Goal: Information Seeking & Learning: Learn about a topic

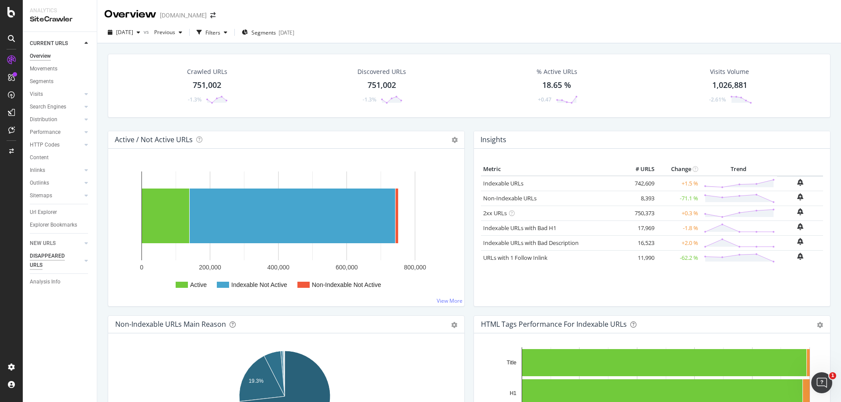
click at [65, 260] on div "DISAPPEARED URLS" at bounding box center [52, 261] width 44 height 18
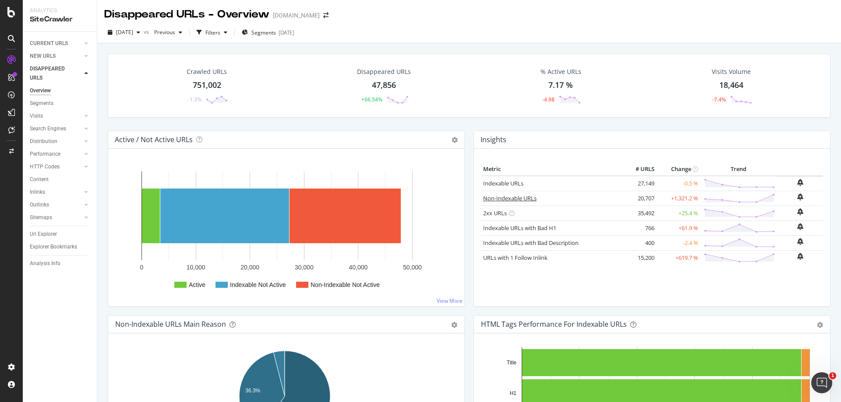
click at [527, 197] on link "Non-Indexable URLs" at bounding box center [509, 198] width 53 height 8
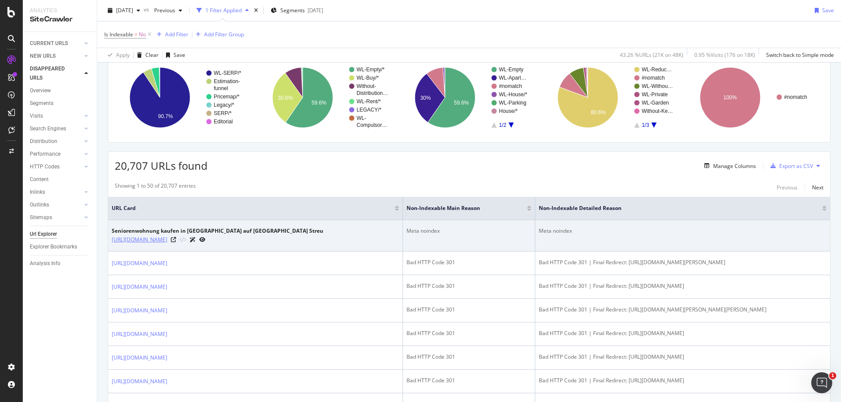
scroll to position [88, 0]
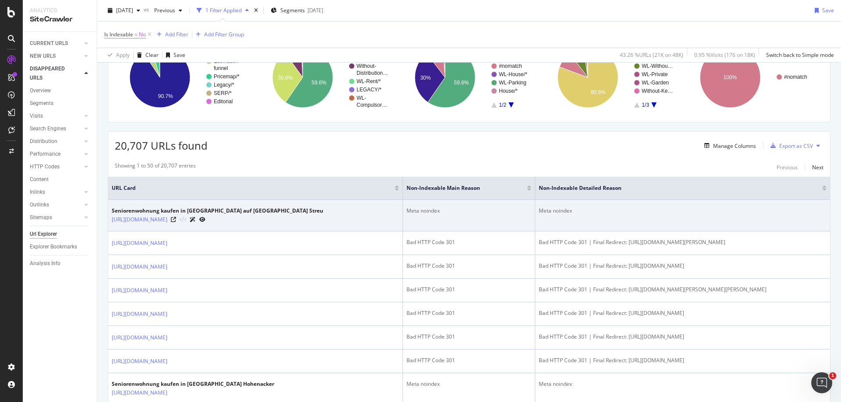
click at [205, 220] on div at bounding box center [188, 219] width 35 height 9
click at [176, 221] on icon at bounding box center [173, 219] width 5 height 5
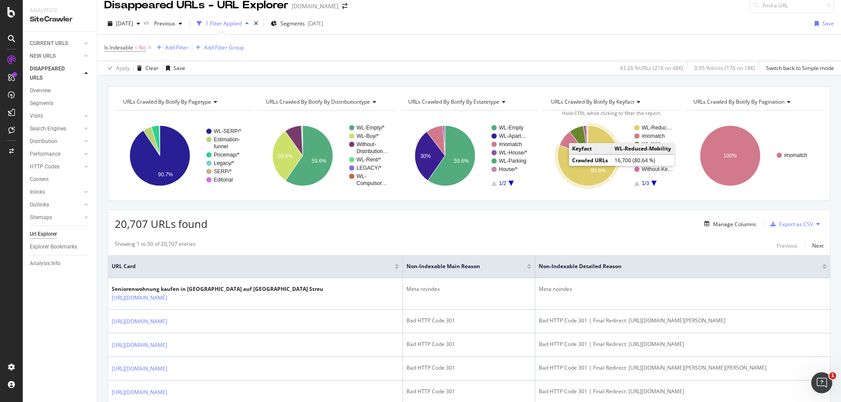
scroll to position [0, 0]
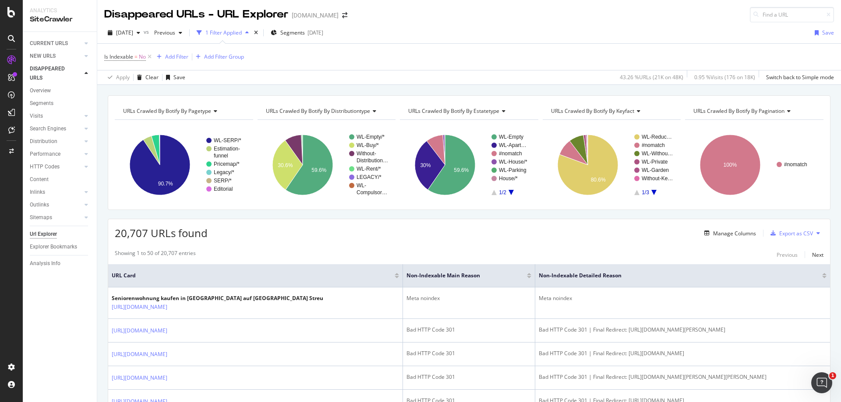
click at [364, 112] on span "URLs Crawled By Botify By distributiontype" at bounding box center [318, 110] width 104 height 7
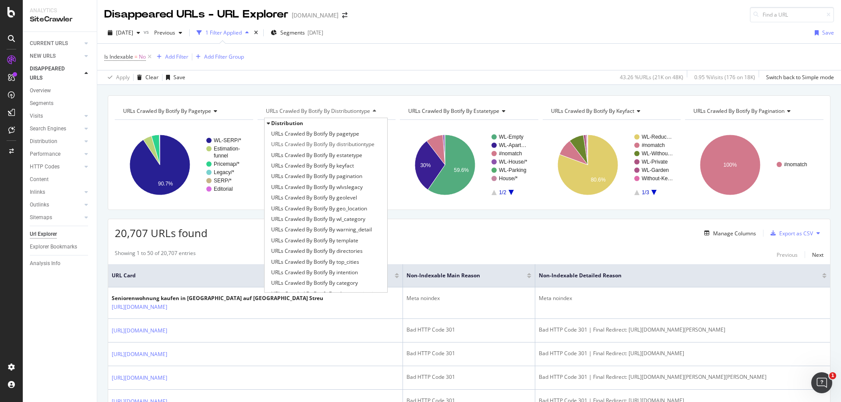
click at [453, 91] on div "URLs Crawled By Botify By pagetype Chart (by Value) Table Expand Export as CSV …" at bounding box center [468, 95] width 743 height 21
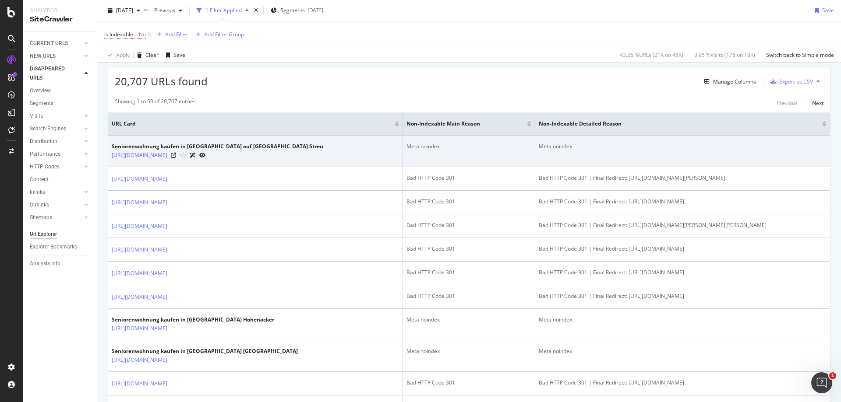
scroll to position [175, 0]
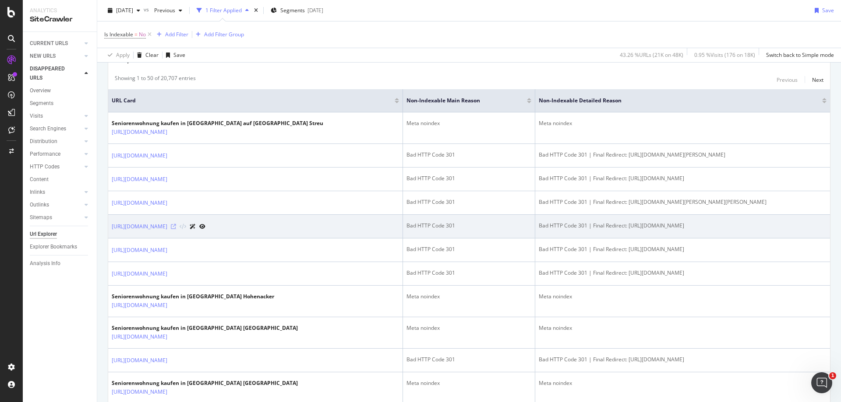
click at [176, 229] on icon at bounding box center [173, 226] width 5 height 5
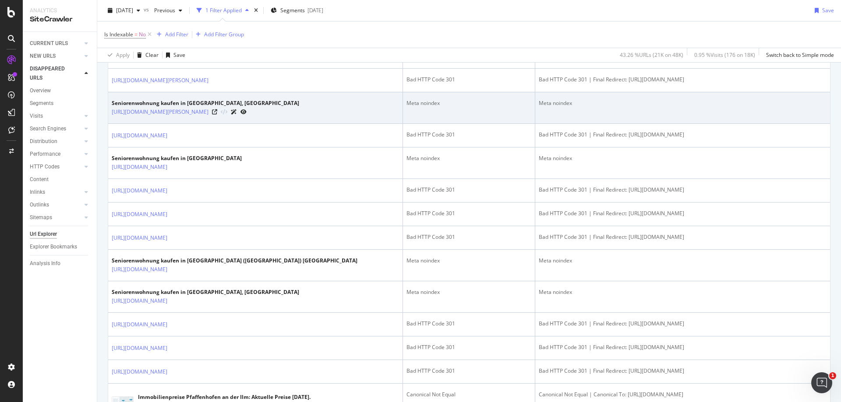
scroll to position [525, 0]
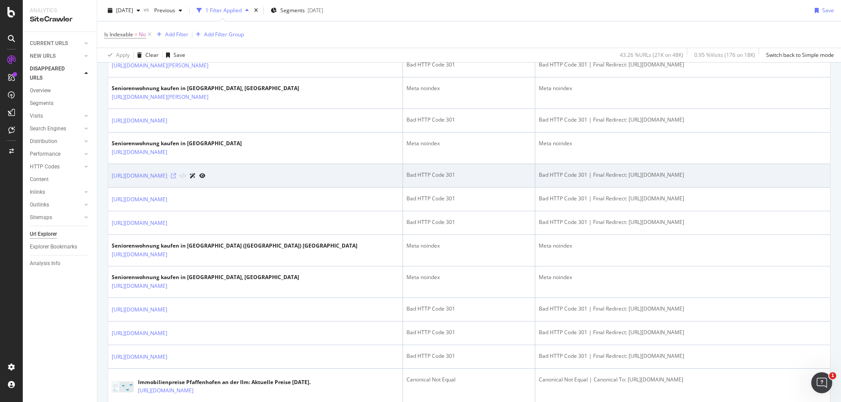
click at [176, 179] on icon at bounding box center [173, 175] width 5 height 5
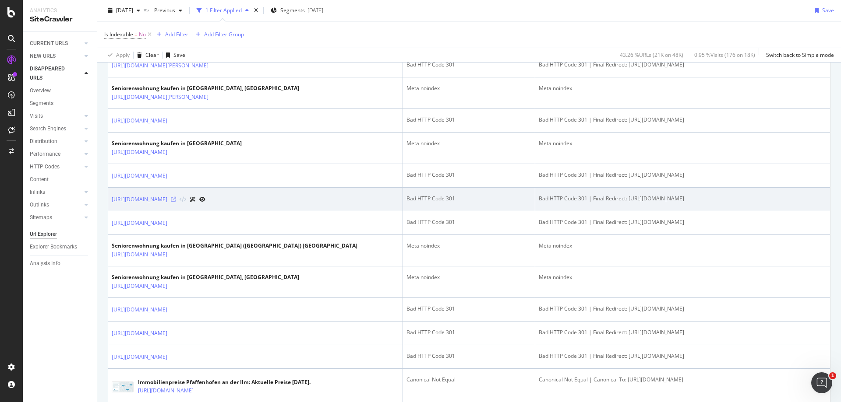
click at [176, 202] on icon at bounding box center [173, 199] width 5 height 5
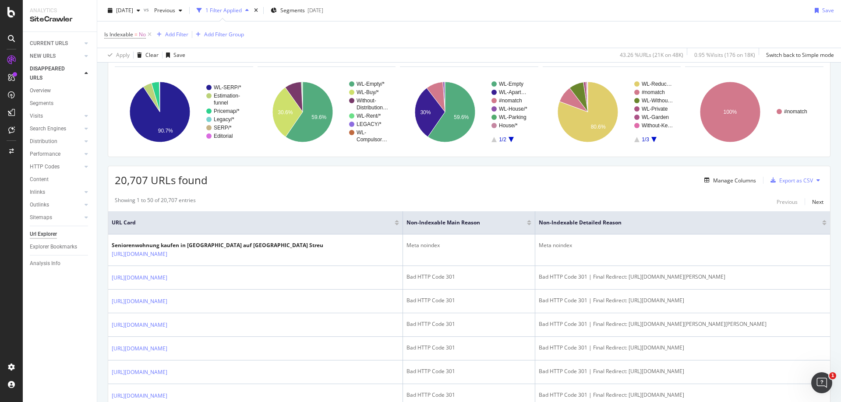
scroll to position [44, 0]
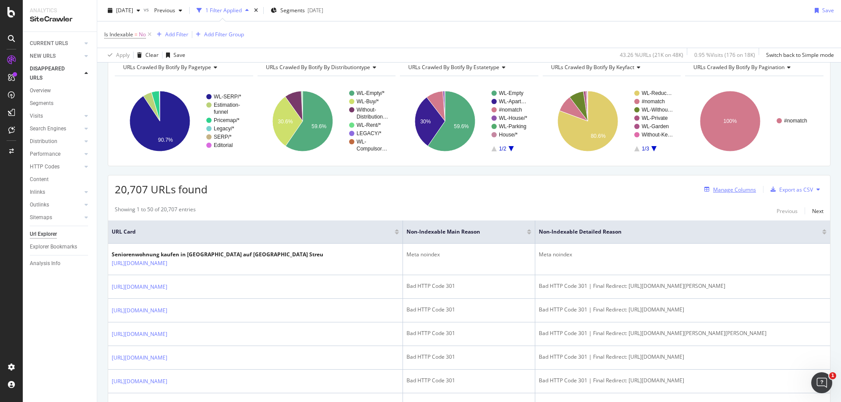
click at [740, 190] on div "Manage Columns" at bounding box center [734, 189] width 43 height 7
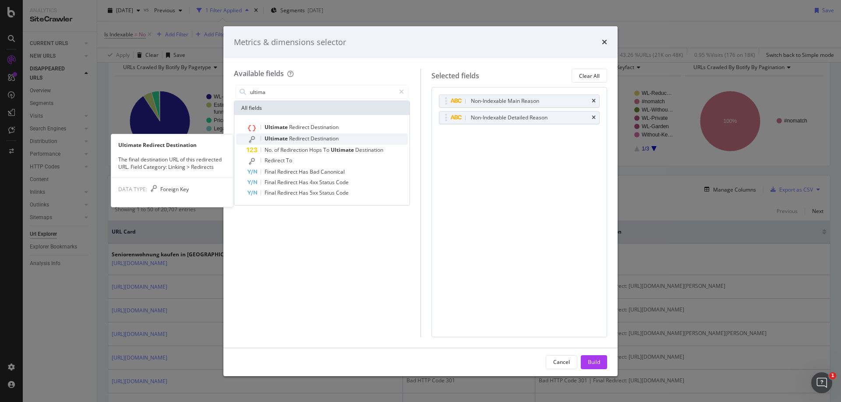
type input "ultima"
click at [331, 139] on span "Destination" at bounding box center [324, 138] width 28 height 7
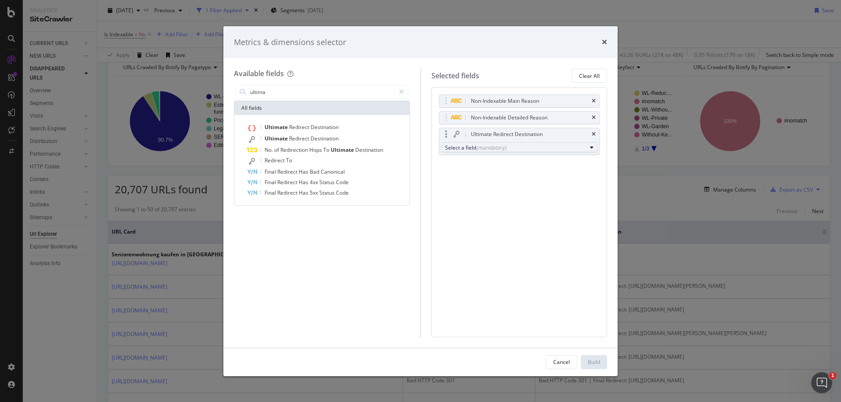
click at [482, 145] on div "(mandatory)" at bounding box center [491, 147] width 30 height 7
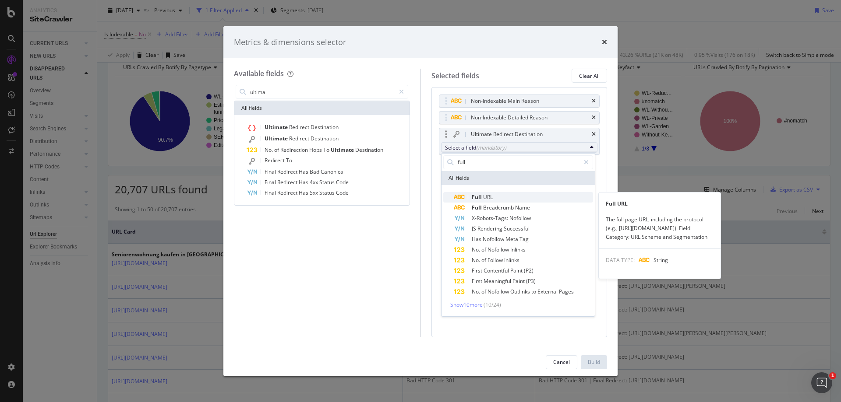
type input "full"
click at [473, 196] on span "Full" at bounding box center [476, 196] width 11 height 7
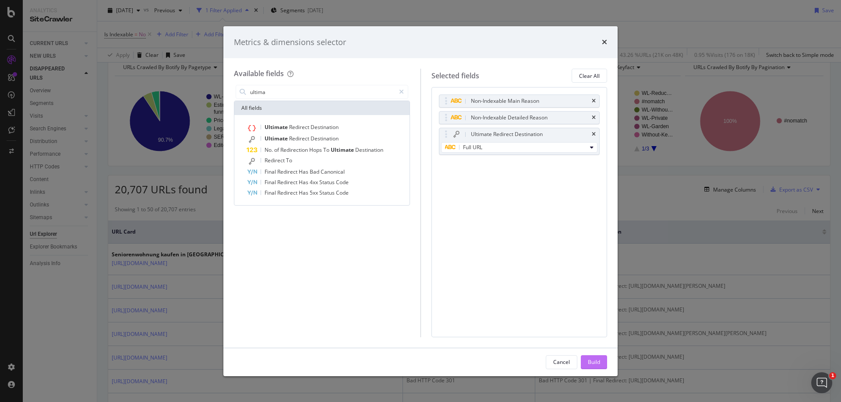
click at [595, 365] on div "Build" at bounding box center [594, 362] width 12 height 7
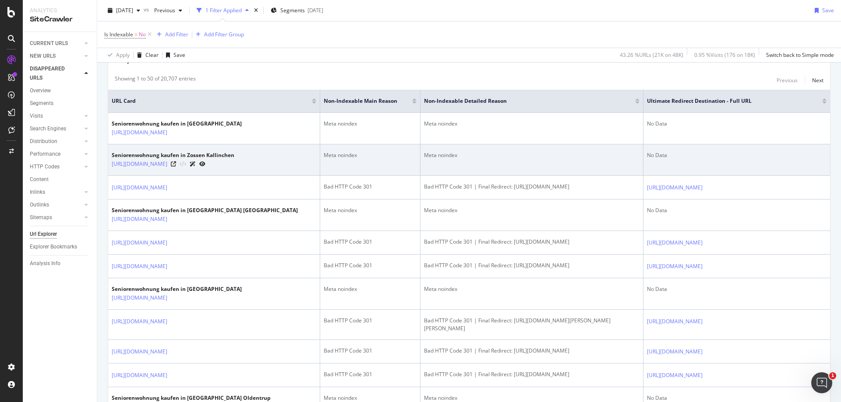
scroll to position [175, 0]
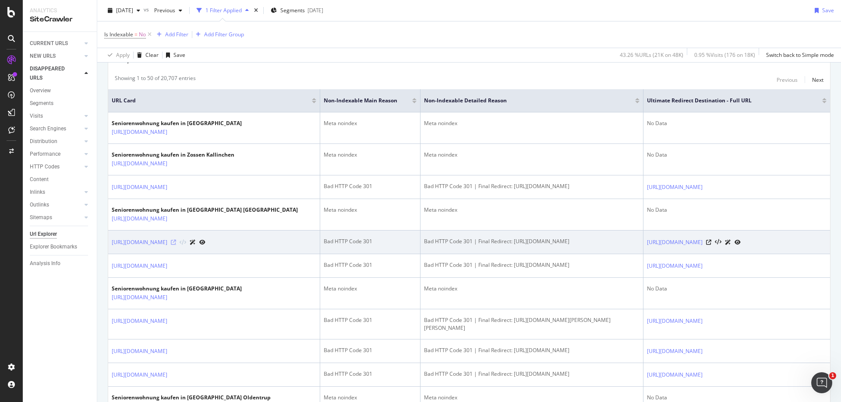
click at [176, 245] on icon at bounding box center [173, 242] width 5 height 5
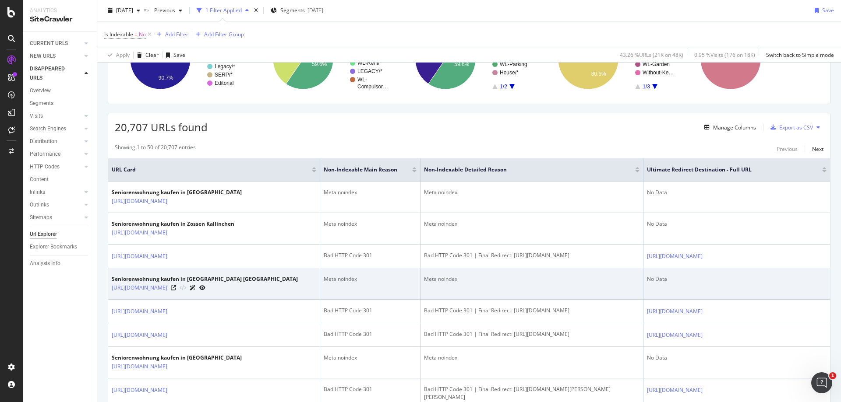
scroll to position [0, 0]
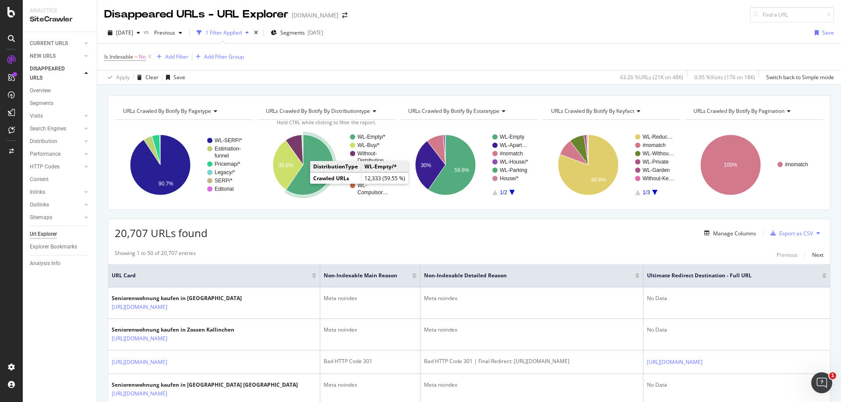
click at [307, 186] on icon "A chart." at bounding box center [309, 165] width 47 height 60
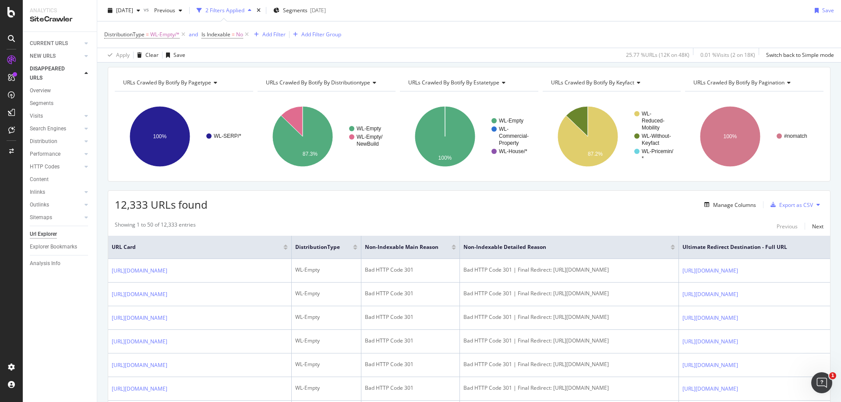
scroll to position [44, 0]
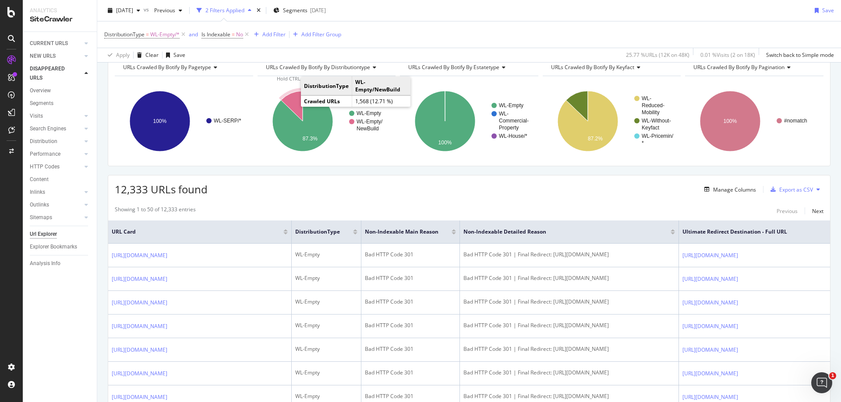
click at [288, 98] on icon "A chart." at bounding box center [291, 106] width 21 height 30
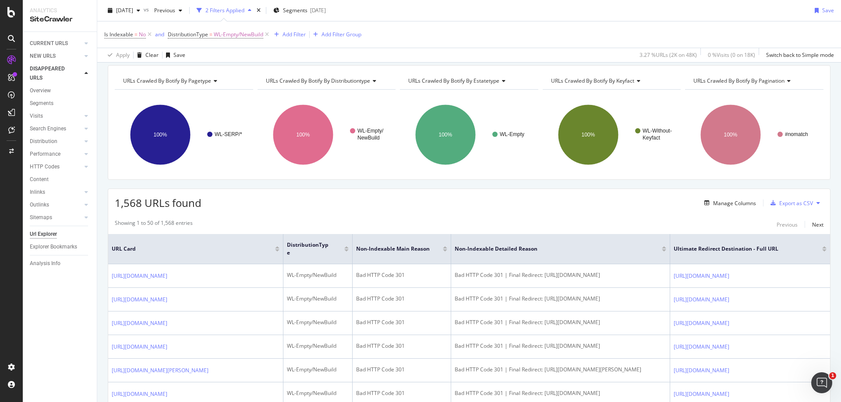
scroll to position [44, 0]
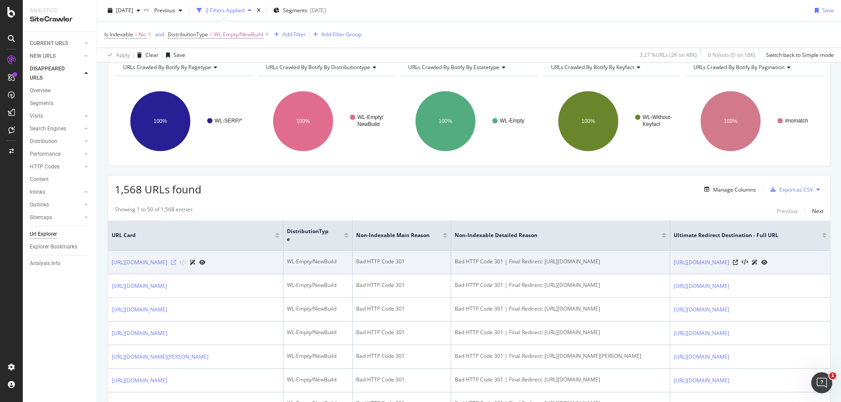
click at [176, 260] on icon at bounding box center [173, 262] width 5 height 5
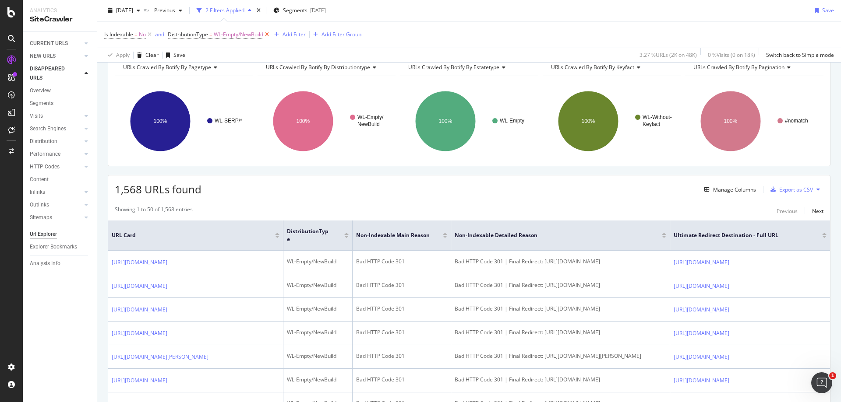
click at [271, 36] on icon at bounding box center [266, 34] width 7 height 9
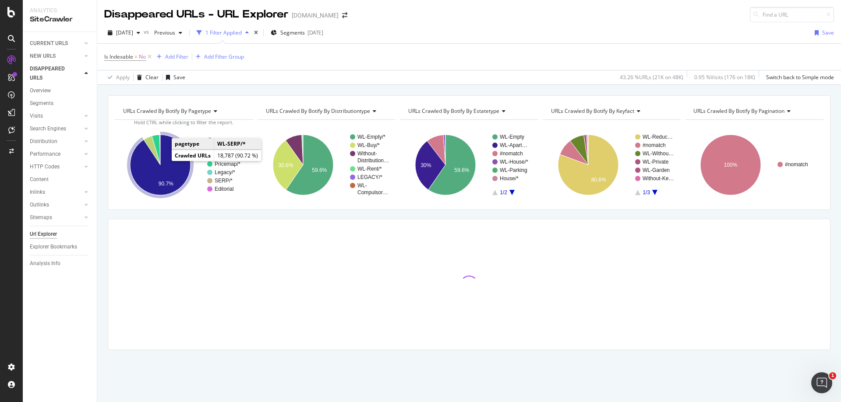
click at [175, 172] on icon "A chart." at bounding box center [160, 165] width 60 height 60
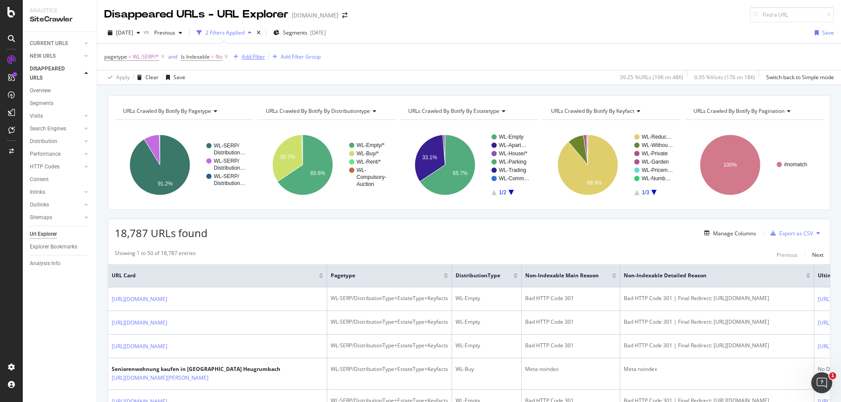
click at [252, 57] on div "Add Filter" at bounding box center [253, 56] width 23 height 7
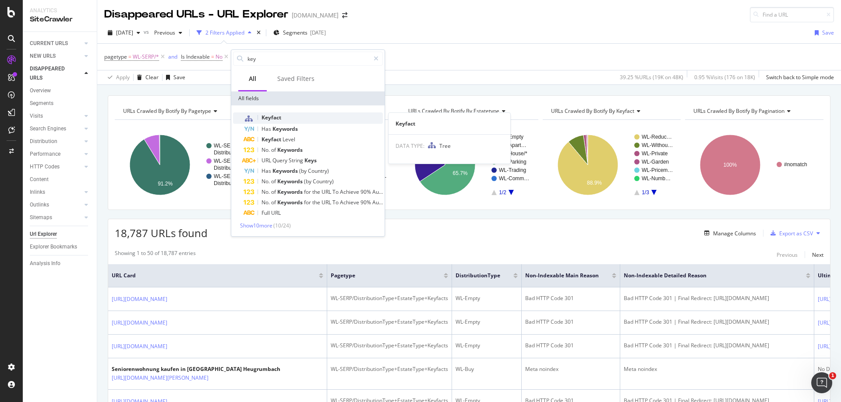
type input "key"
click at [271, 119] on span "Keyfact" at bounding box center [271, 117] width 20 height 7
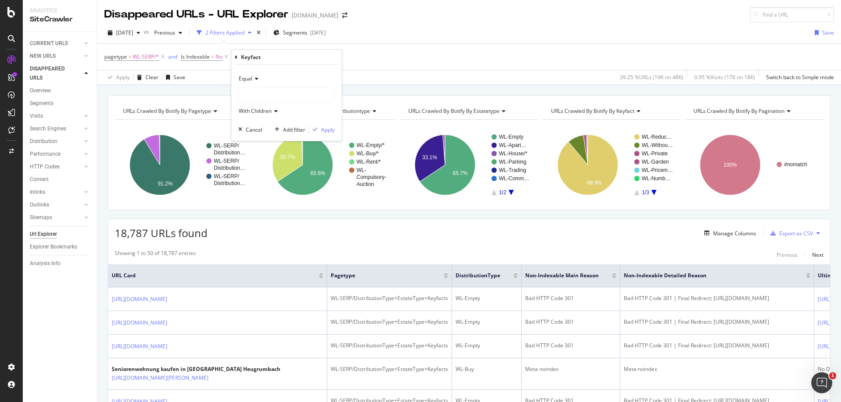
click at [254, 78] on icon at bounding box center [255, 78] width 6 height 5
click at [261, 112] on div "Not Equal" at bounding box center [287, 107] width 94 height 11
click at [271, 93] on div at bounding box center [286, 95] width 95 height 14
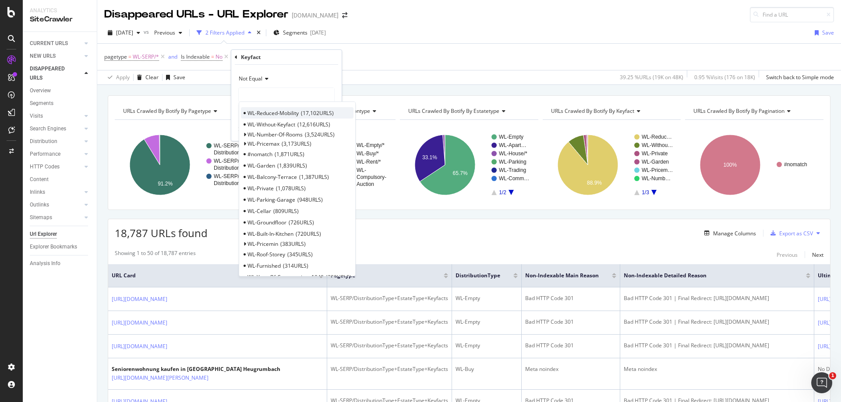
click at [331, 115] on span "17,102 URLS" at bounding box center [317, 112] width 33 height 7
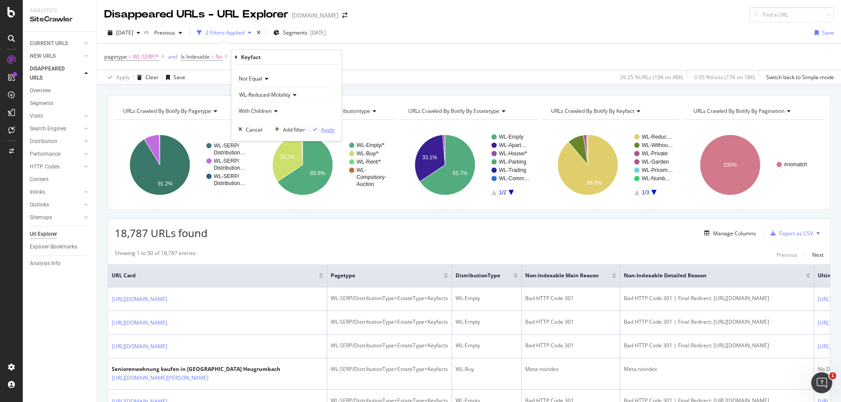
click at [326, 130] on div "Apply" at bounding box center [328, 129] width 14 height 7
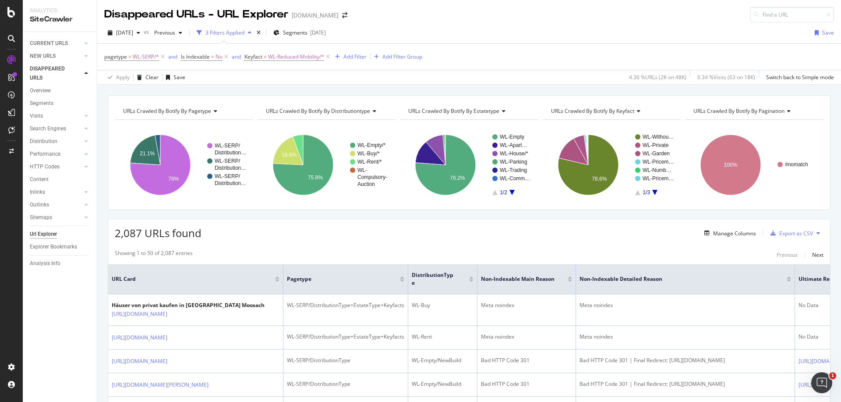
click at [764, 113] on span "URLs Crawled By Botify By pagination" at bounding box center [738, 110] width 91 height 7
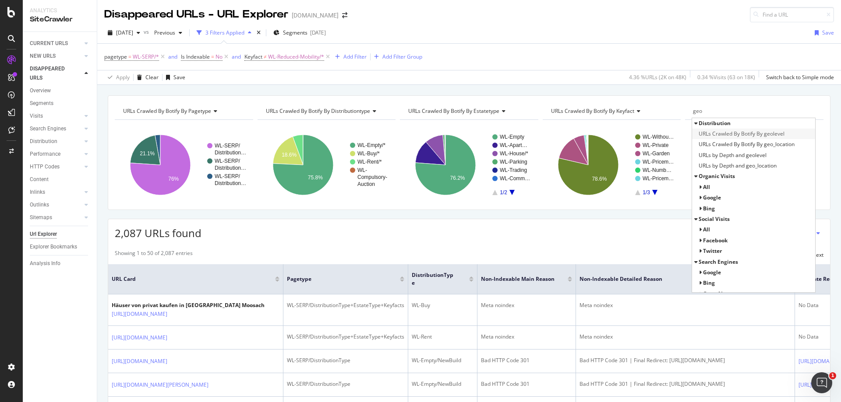
type input "geo"
click at [767, 132] on span "URLs Crawled By Botify By geolevel" at bounding box center [741, 134] width 86 height 9
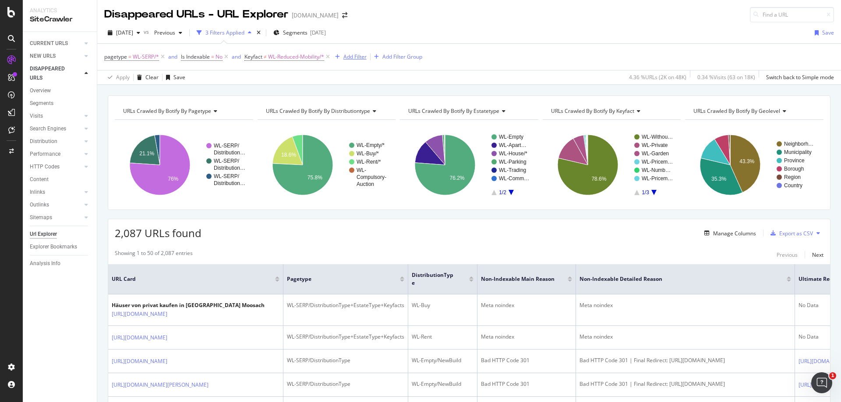
click at [351, 60] on div "Add Filter" at bounding box center [354, 56] width 23 height 7
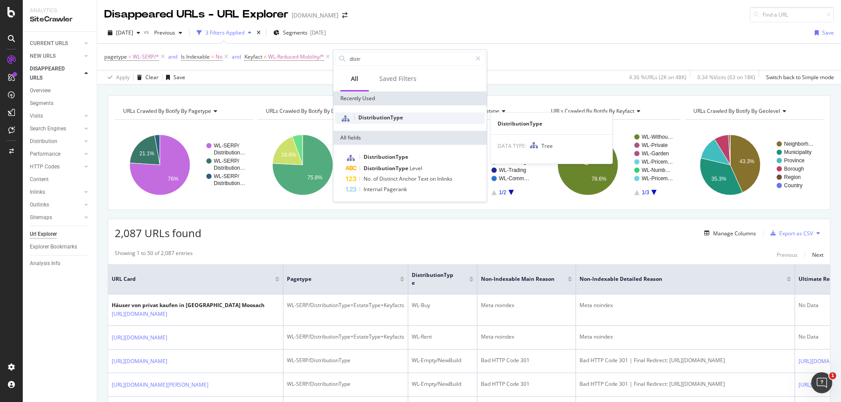
type input "distr"
click at [391, 117] on span "DistributionType" at bounding box center [380, 117] width 45 height 7
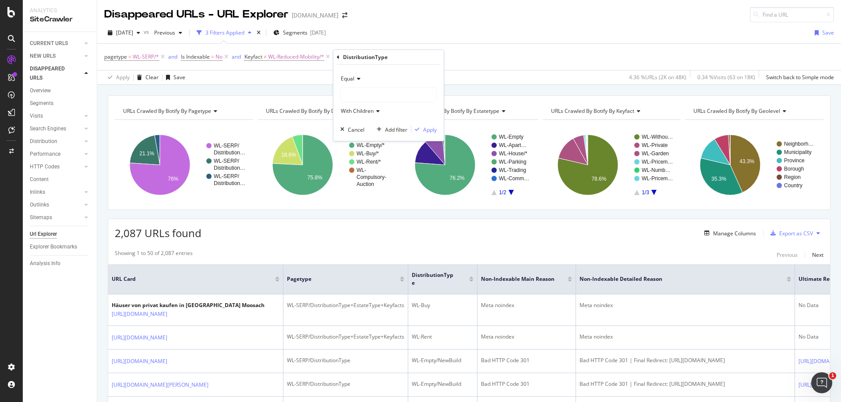
click at [359, 79] on icon at bounding box center [357, 78] width 6 height 5
click at [369, 109] on div "Not Equal" at bounding box center [389, 107] width 94 height 11
click at [377, 95] on div at bounding box center [388, 95] width 95 height 14
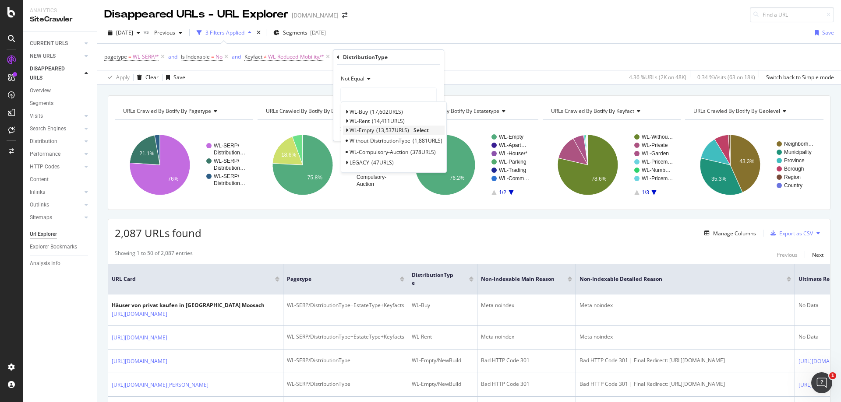
click at [346, 130] on icon at bounding box center [346, 130] width 3 height 5
click at [372, 140] on span "NewBuild" at bounding box center [365, 140] width 23 height 7
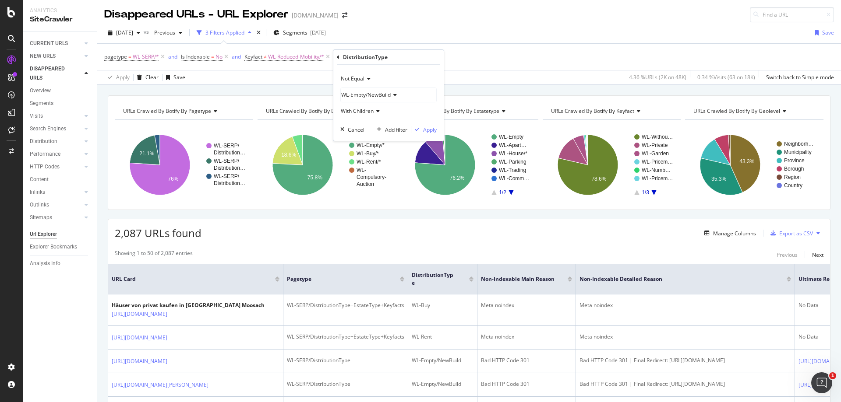
click at [426, 134] on div "Not Equal WL-Empty/NewBuild With Children Cancel Add filter Apply" at bounding box center [388, 103] width 110 height 76
click at [431, 131] on div "Apply" at bounding box center [430, 129] width 14 height 7
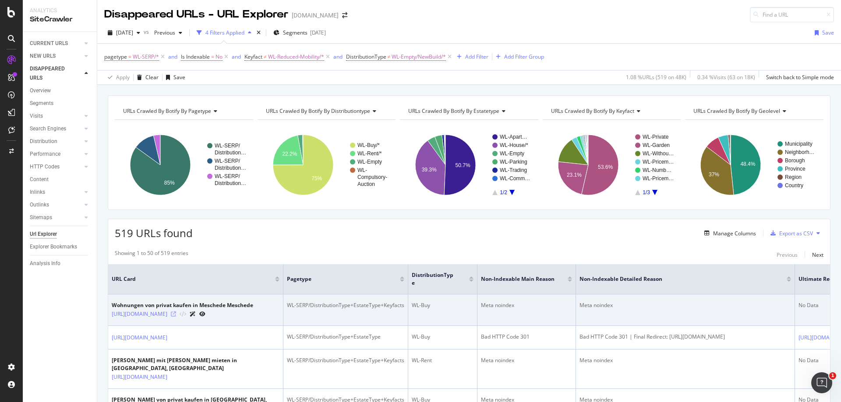
click at [176, 315] on icon at bounding box center [173, 314] width 5 height 5
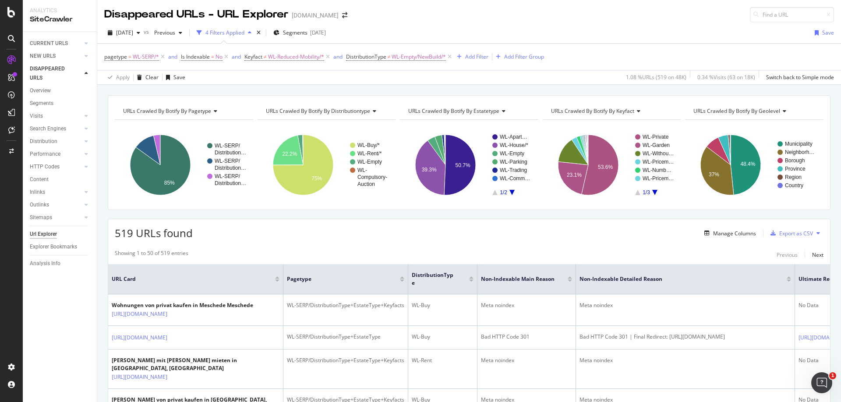
click at [368, 112] on span "URLs Crawled By Botify By distributiontype" at bounding box center [318, 110] width 104 height 7
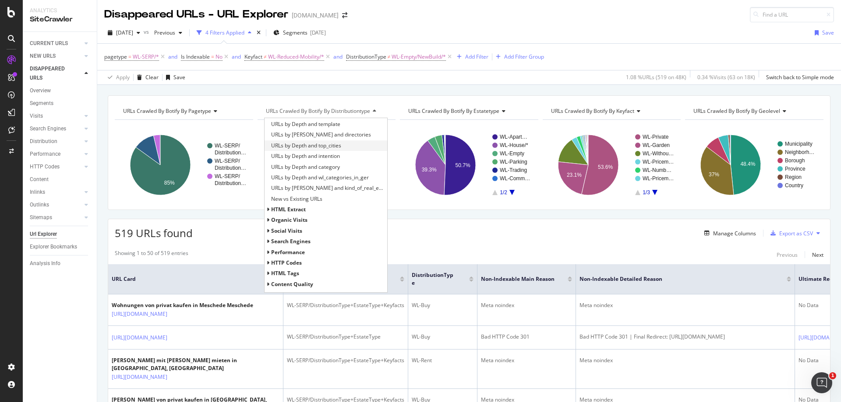
scroll to position [423, 0]
click at [477, 86] on div "URLs Crawled By Botify By pagetype Chart (by Value) Table Expand Export as CSV …" at bounding box center [468, 95] width 743 height 21
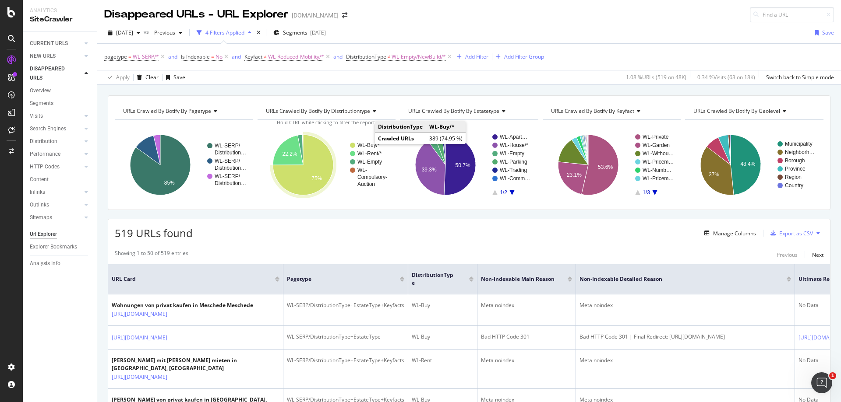
click at [366, 144] on text "WL-Buy/*" at bounding box center [368, 145] width 22 height 6
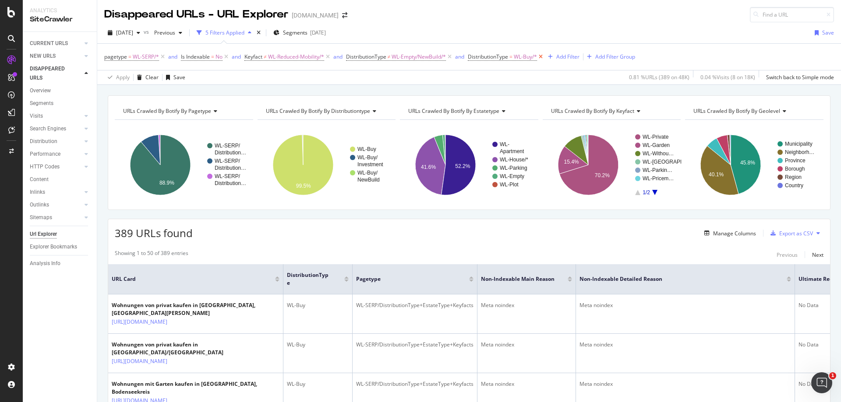
click at [543, 57] on icon at bounding box center [540, 57] width 7 height 9
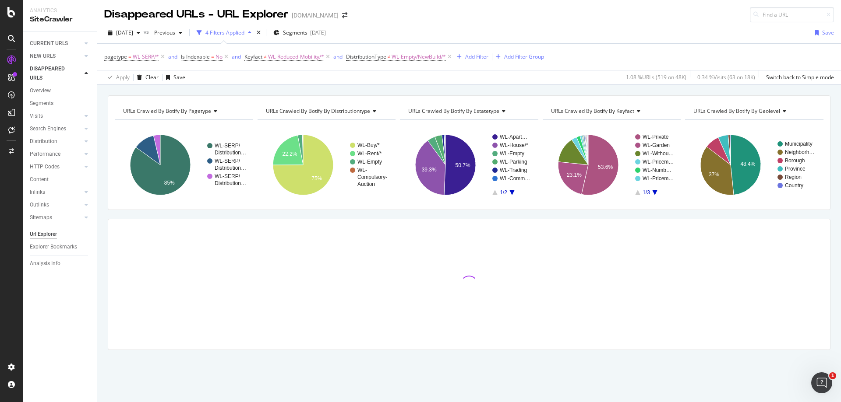
click at [511, 192] on icon "A chart." at bounding box center [511, 192] width 5 height 5
click at [493, 192] on rect "A chart." at bounding box center [511, 164] width 39 height 61
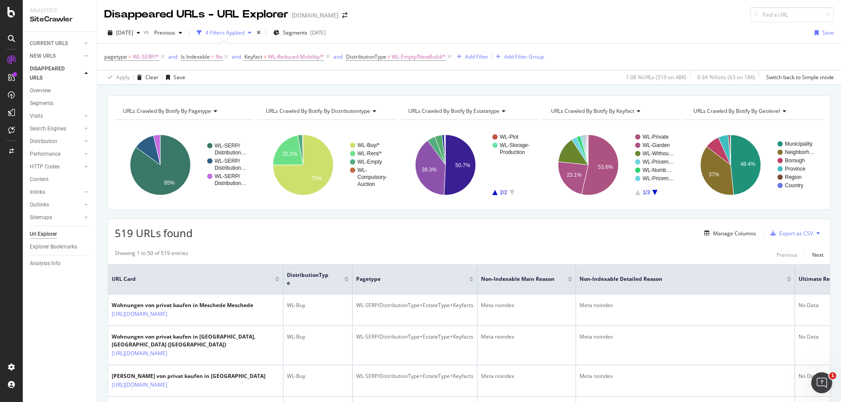
click at [495, 194] on rect "A chart." at bounding box center [511, 164] width 39 height 61
click at [492, 193] on rect "A chart." at bounding box center [511, 164] width 39 height 61
click at [492, 190] on rect "A chart." at bounding box center [511, 164] width 39 height 61
click at [492, 193] on icon "A chart." at bounding box center [494, 192] width 5 height 5
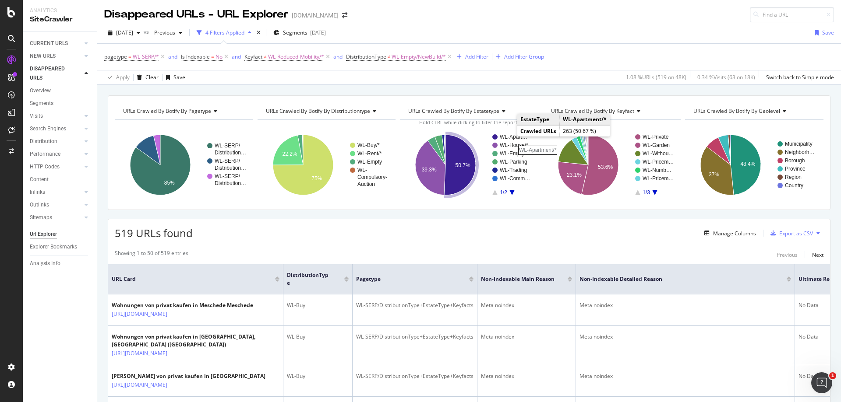
click at [508, 136] on rect "A chart." at bounding box center [516, 136] width 32 height 5
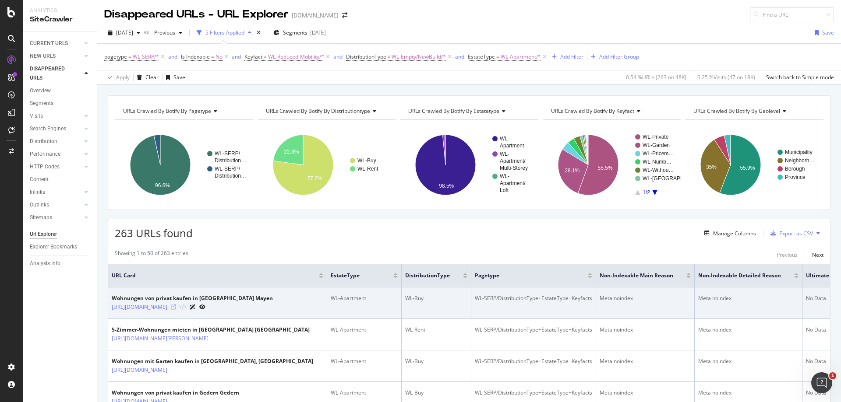
click at [176, 310] on icon at bounding box center [173, 307] width 5 height 5
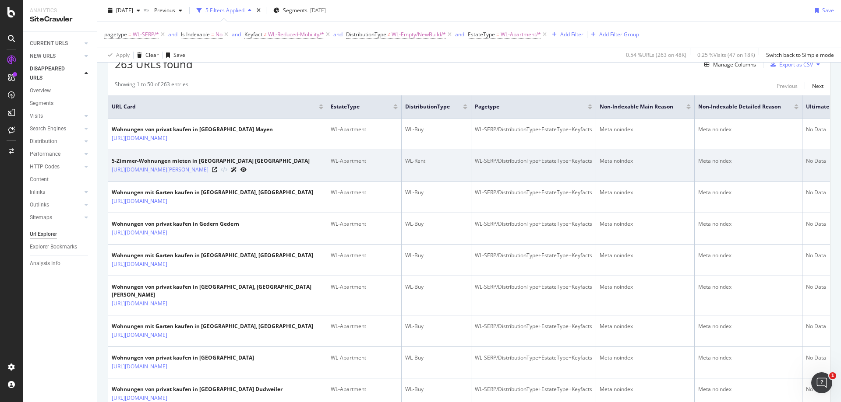
scroll to position [175, 0]
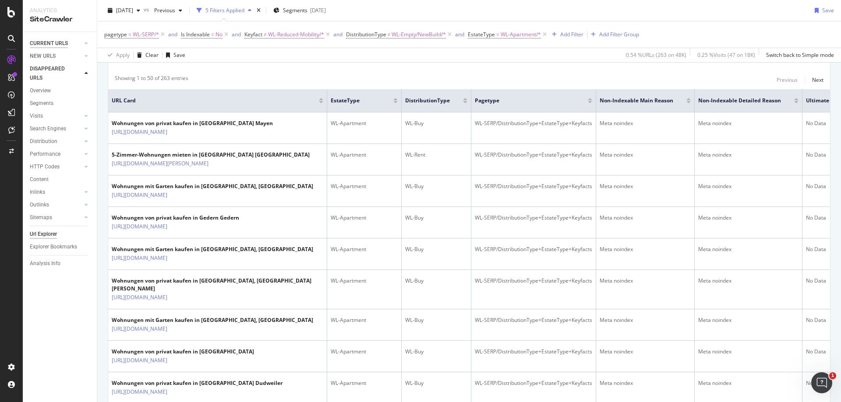
click at [53, 44] on div "CURRENT URLS" at bounding box center [49, 43] width 38 height 9
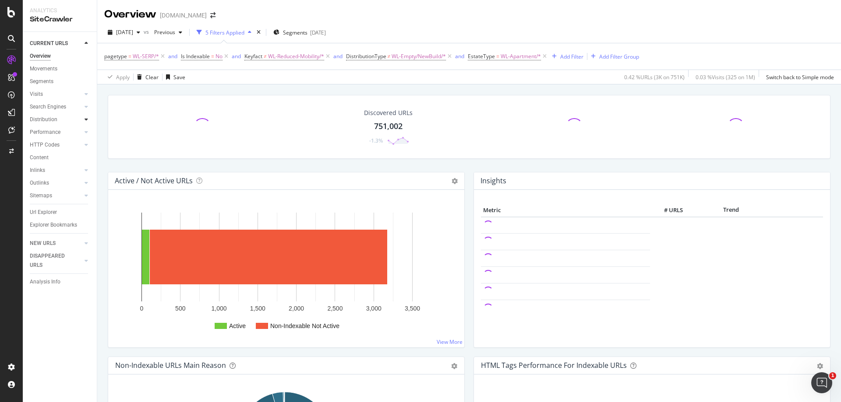
click at [87, 119] on icon at bounding box center [86, 119] width 4 height 5
click at [46, 149] on div "Segments" at bounding box center [46, 145] width 24 height 9
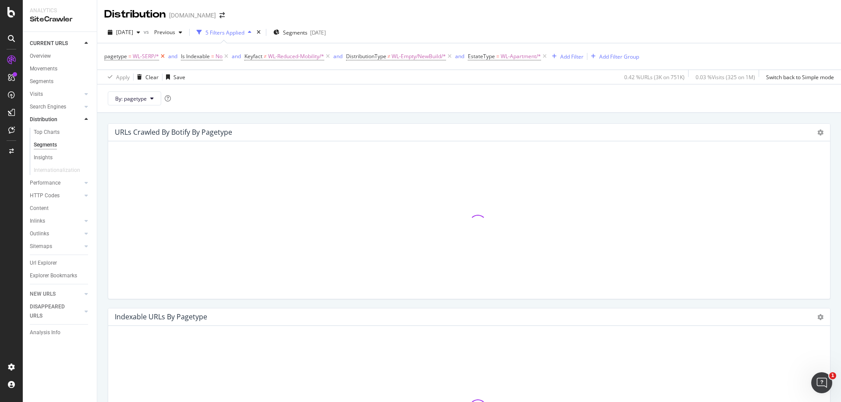
click at [163, 56] on icon at bounding box center [162, 56] width 7 height 9
click at [163, 56] on div "and" at bounding box center [159, 56] width 9 height 7
click at [152, 55] on icon at bounding box center [149, 56] width 7 height 9
click at [188, 55] on icon at bounding box center [187, 56] width 7 height 9
click at [209, 58] on icon at bounding box center [207, 56] width 7 height 9
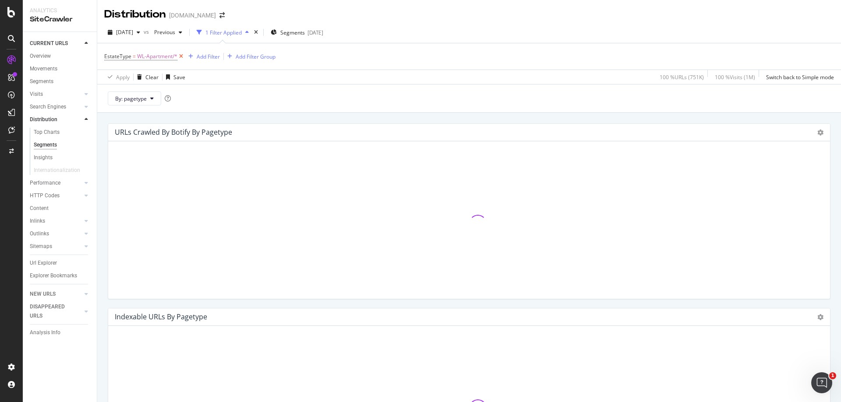
click at [180, 56] on icon at bounding box center [180, 56] width 7 height 9
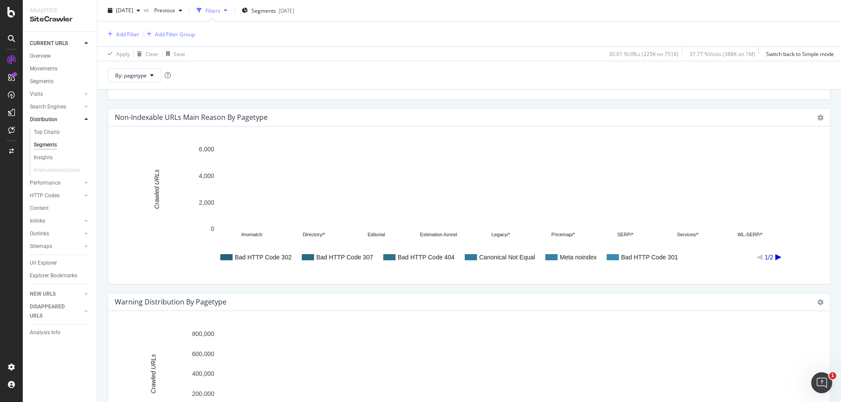
scroll to position [368, 0]
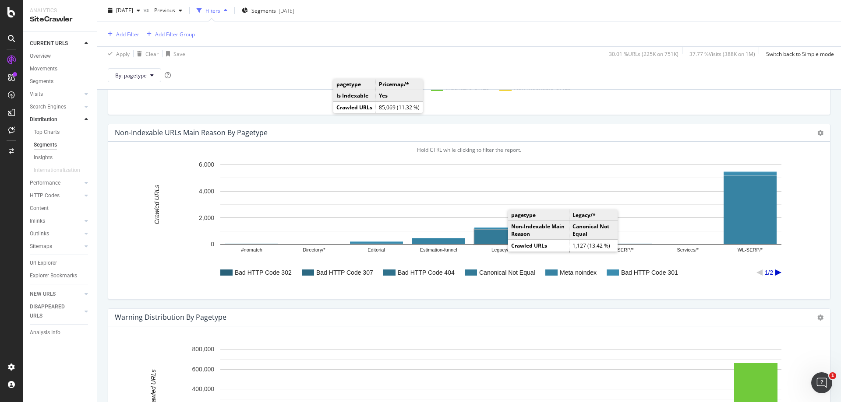
click at [499, 235] on rect "A chart." at bounding box center [500, 237] width 53 height 14
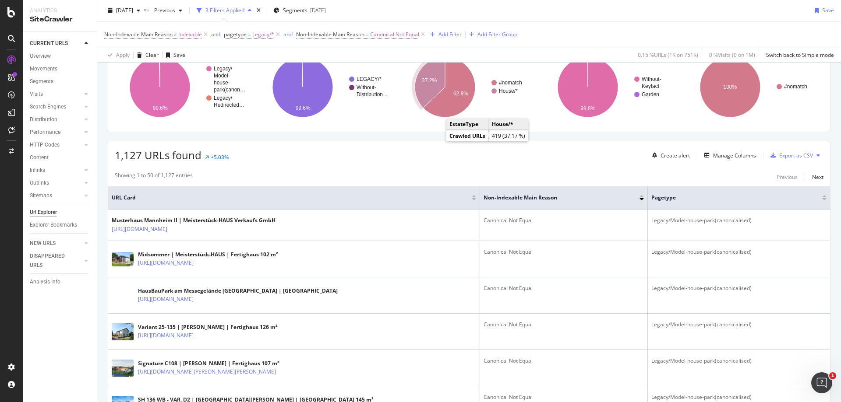
scroll to position [88, 0]
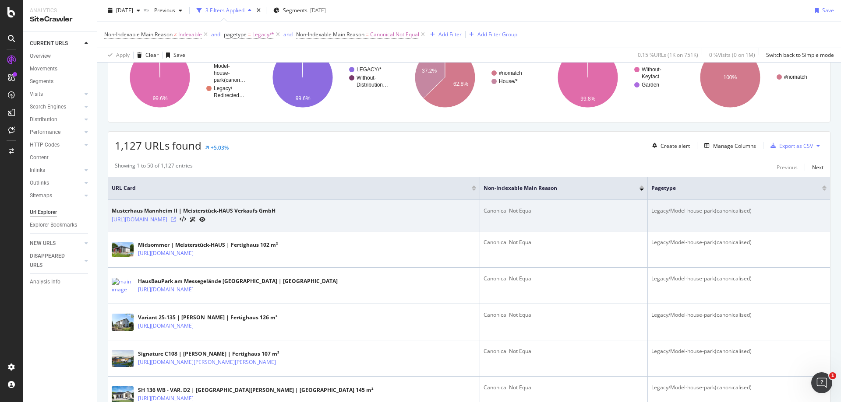
click at [176, 220] on icon at bounding box center [173, 219] width 5 height 5
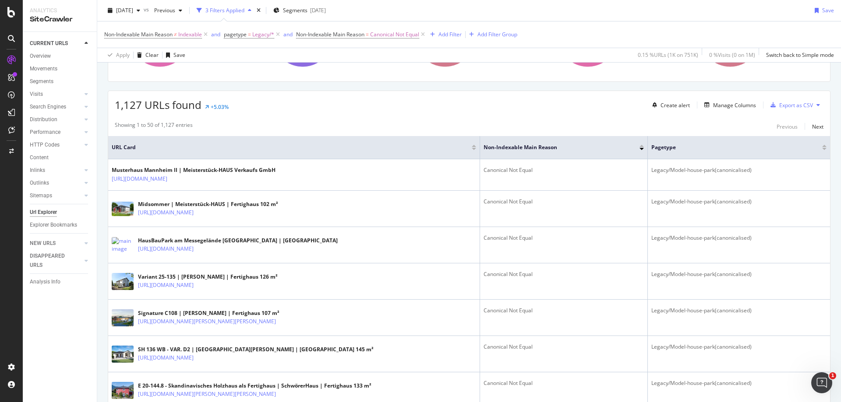
scroll to position [263, 0]
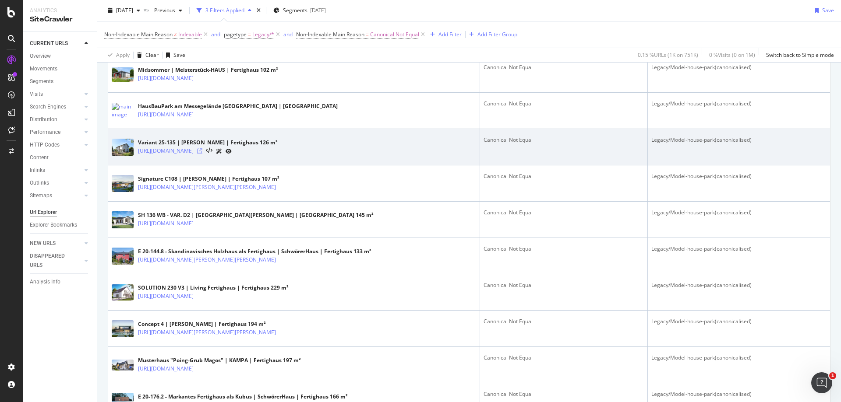
click at [202, 152] on icon at bounding box center [199, 150] width 5 height 5
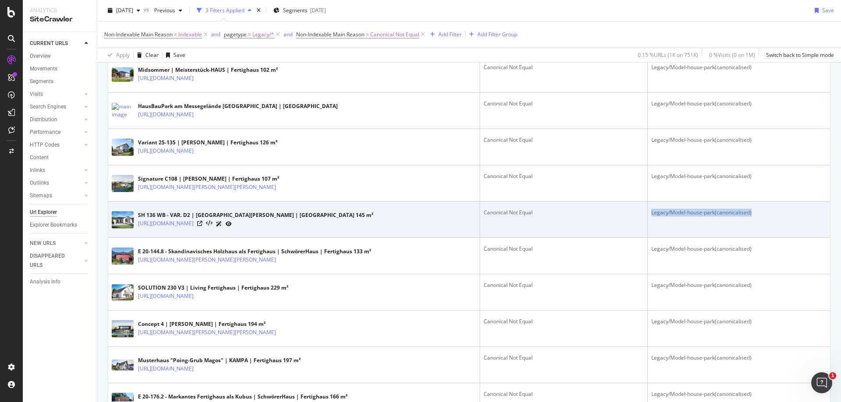
drag, startPoint x: 762, startPoint y: 213, endPoint x: 648, endPoint y: 214, distance: 113.8
click at [651, 214] on div "Legacy/Model-house-park(canonicalised)" at bounding box center [738, 213] width 175 height 8
copy div "Legacy/Model-house-park(canonicalised)"
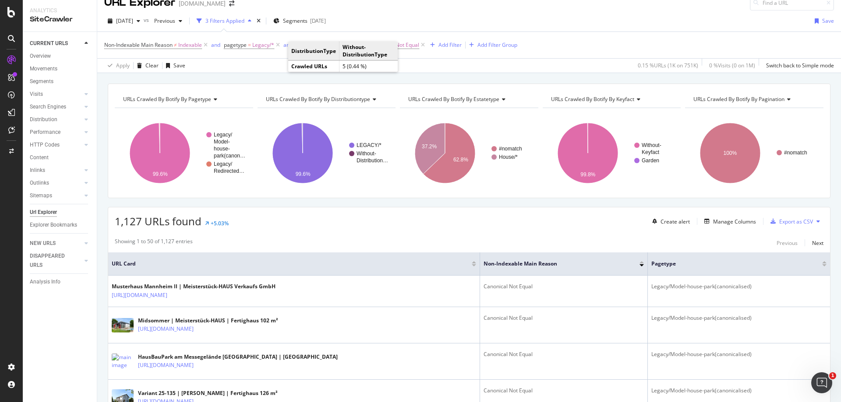
scroll to position [0, 0]
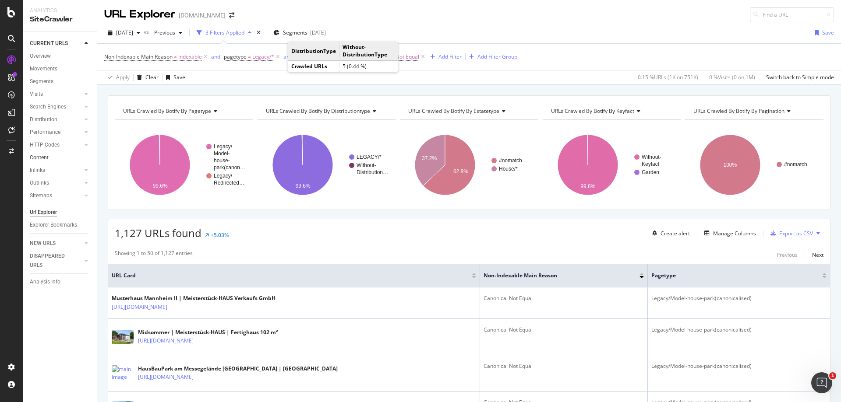
click at [63, 158] on link "Content" at bounding box center [60, 157] width 61 height 9
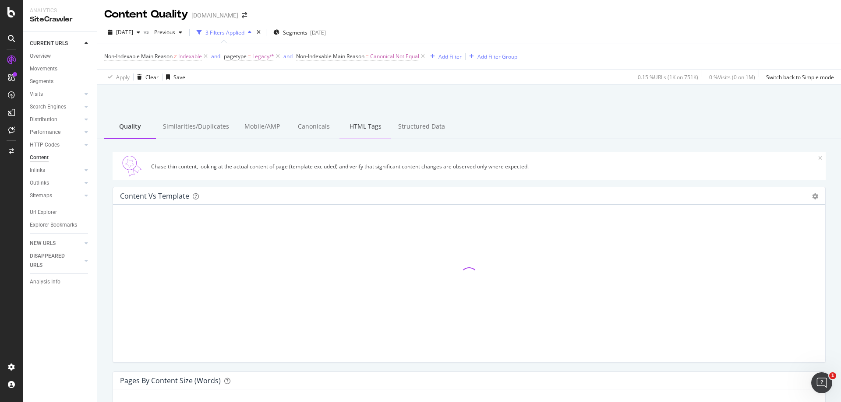
click at [351, 126] on div "HTML Tags" at bounding box center [365, 127] width 52 height 24
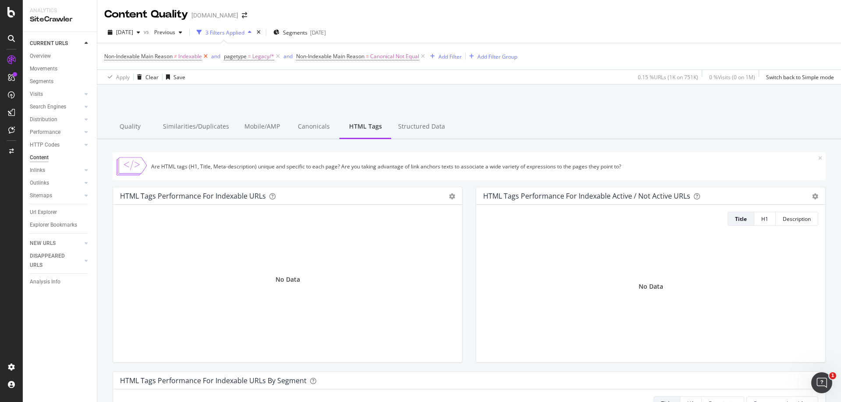
click at [204, 57] on icon at bounding box center [205, 56] width 7 height 9
click at [158, 55] on icon at bounding box center [158, 56] width 7 height 9
click at [233, 58] on icon at bounding box center [230, 56] width 7 height 9
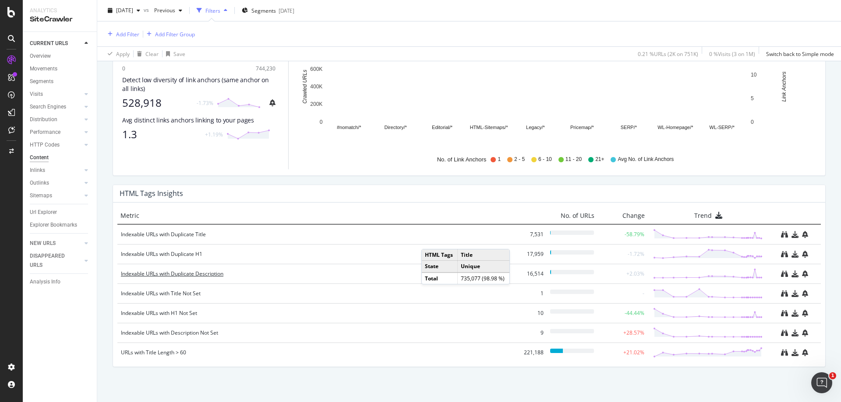
scroll to position [559, 0]
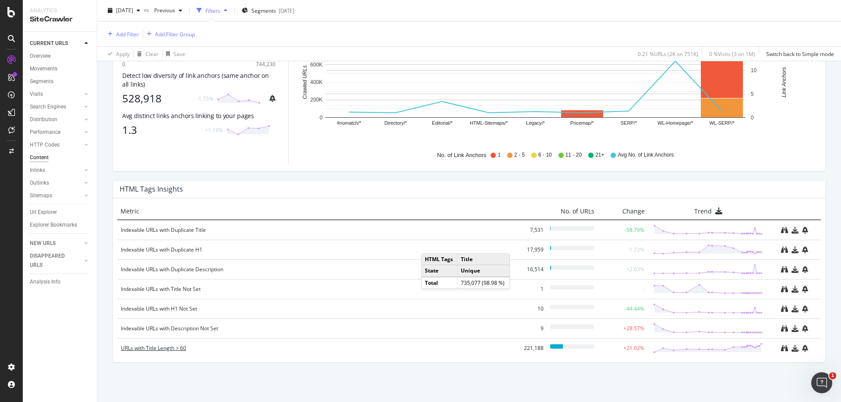
click at [173, 348] on div "URLs with Title Length > 60" at bounding box center [318, 348] width 394 height 9
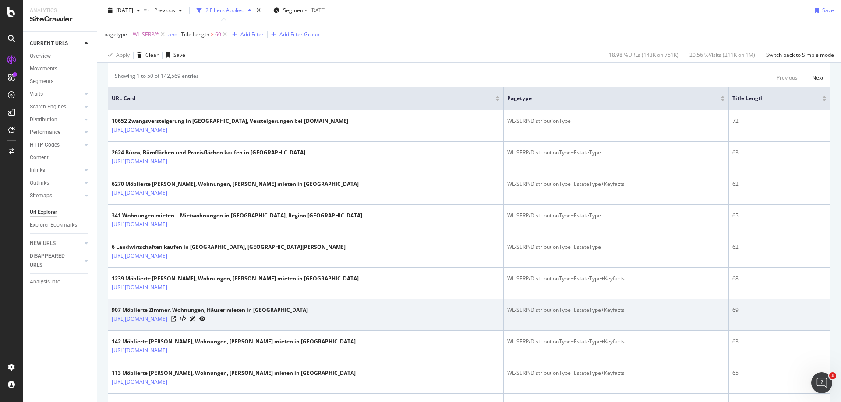
scroll to position [175, 0]
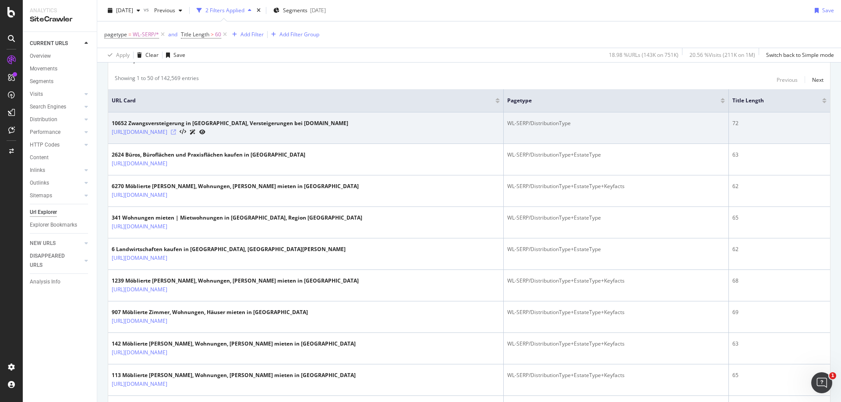
click at [176, 133] on icon at bounding box center [173, 132] width 5 height 5
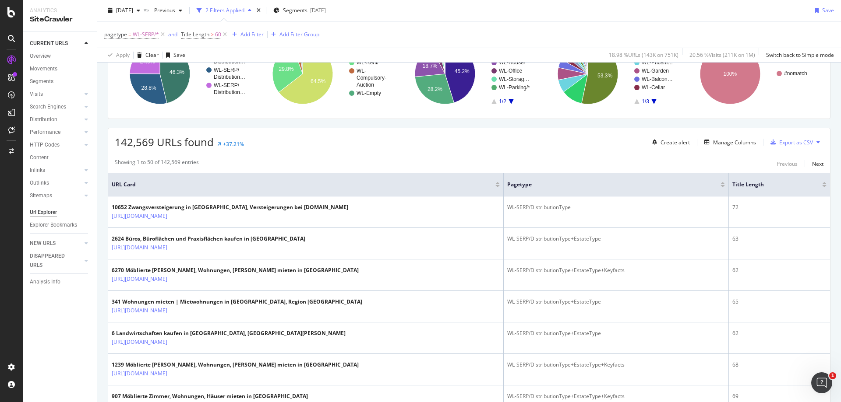
scroll to position [0, 0]
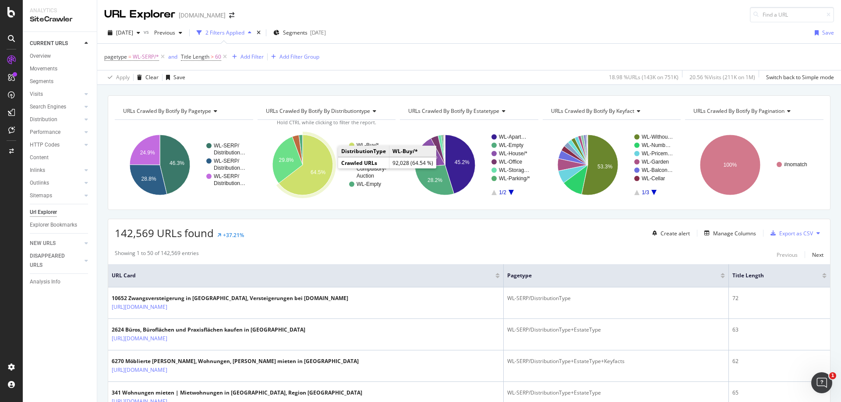
click at [309, 179] on icon "A chart." at bounding box center [305, 165] width 54 height 60
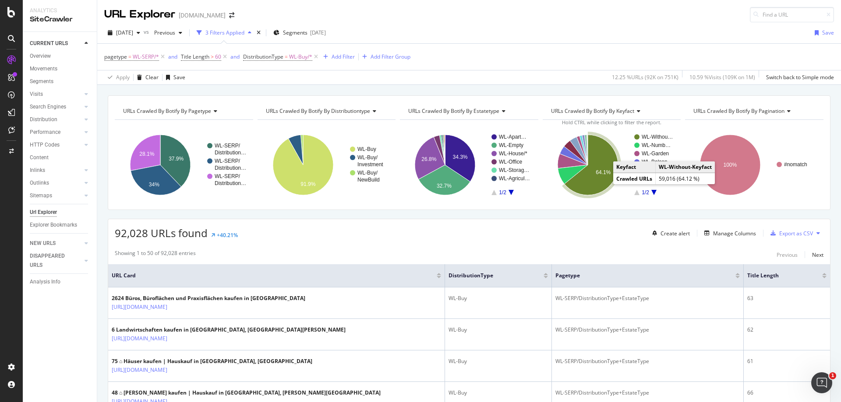
click at [595, 186] on icon "A chart." at bounding box center [591, 165] width 54 height 60
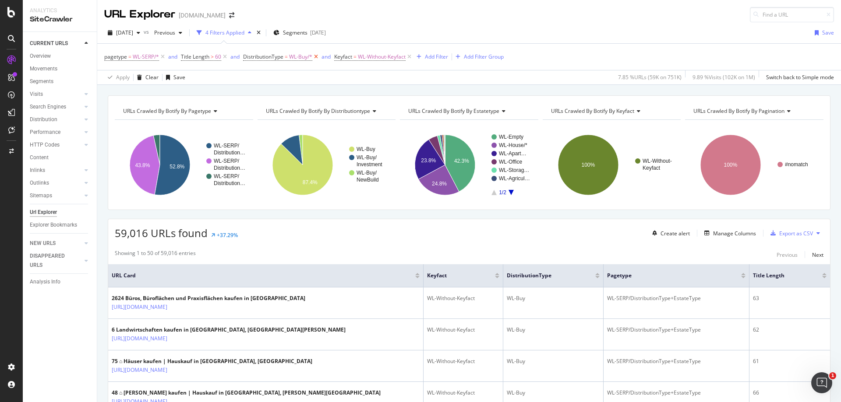
click at [318, 58] on icon at bounding box center [315, 57] width 7 height 9
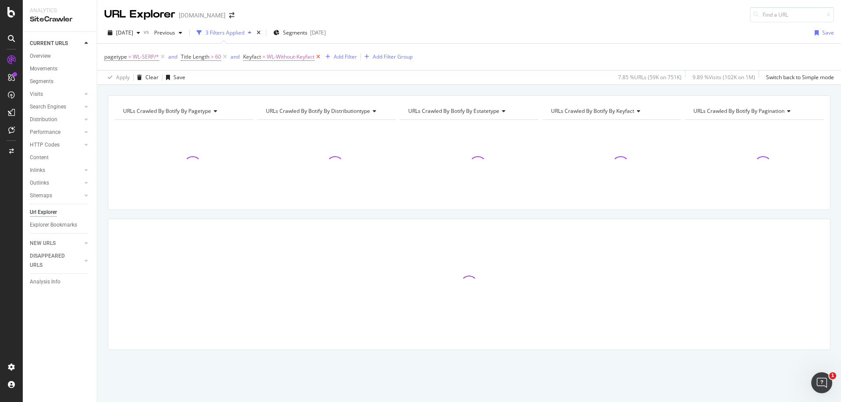
click at [318, 58] on icon at bounding box center [317, 57] width 7 height 9
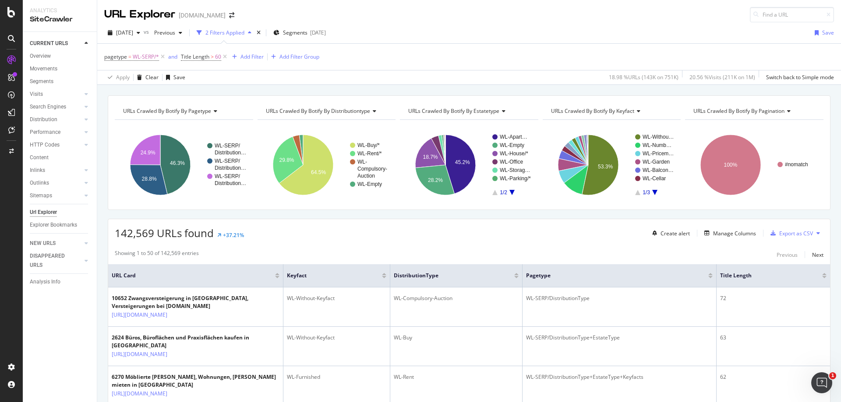
click at [775, 110] on span "URLs Crawled By Botify By pagination" at bounding box center [738, 110] width 91 height 7
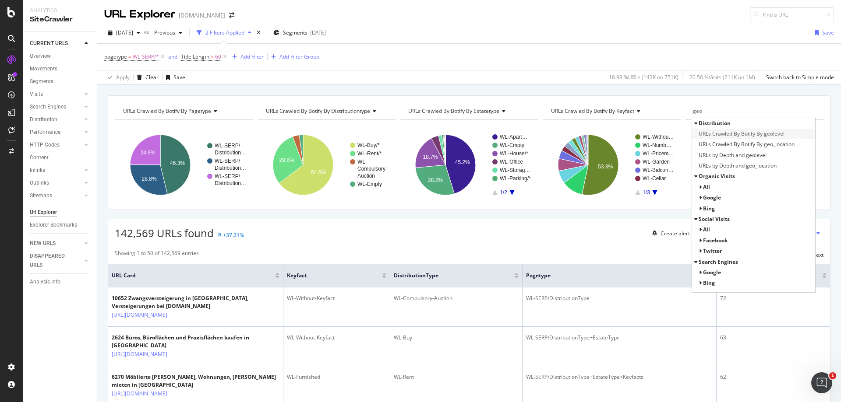
type input "geo"
click at [770, 135] on span "URLs Crawled By Botify By geolevel" at bounding box center [741, 134] width 86 height 9
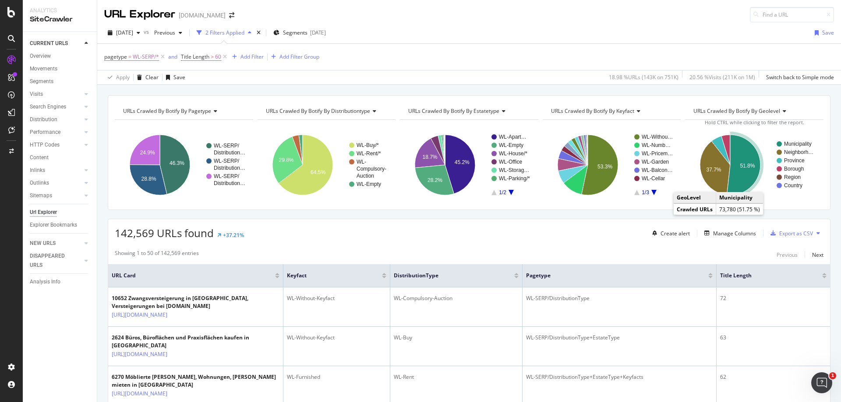
click at [738, 185] on icon "A chart." at bounding box center [744, 165] width 34 height 60
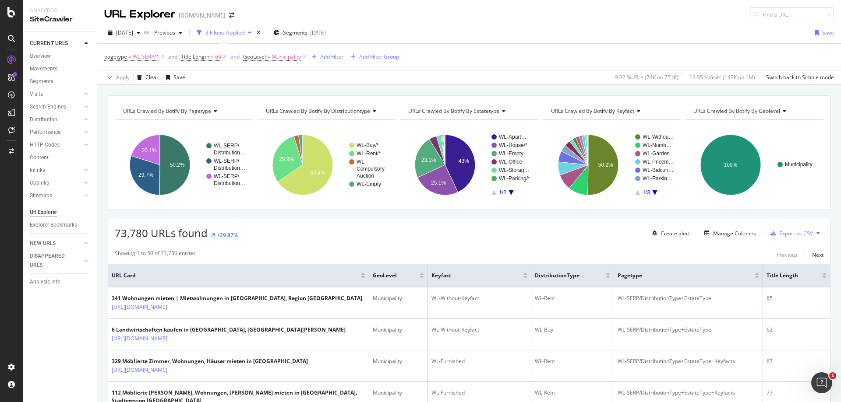
scroll to position [219, 0]
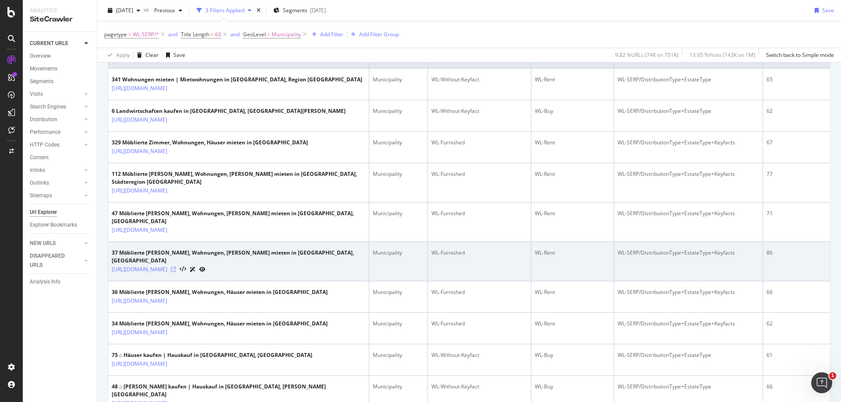
click at [176, 272] on icon at bounding box center [173, 269] width 5 height 5
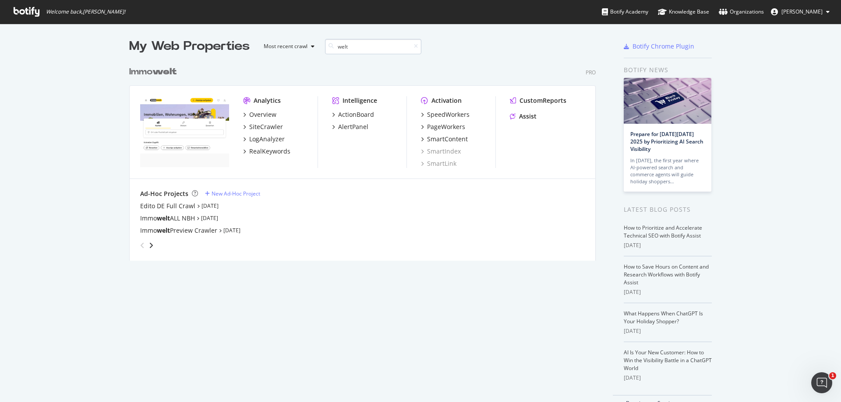
scroll to position [199, 467]
type input "welt"
click at [175, 206] on div "Edito DE Full Crawl" at bounding box center [167, 206] width 55 height 9
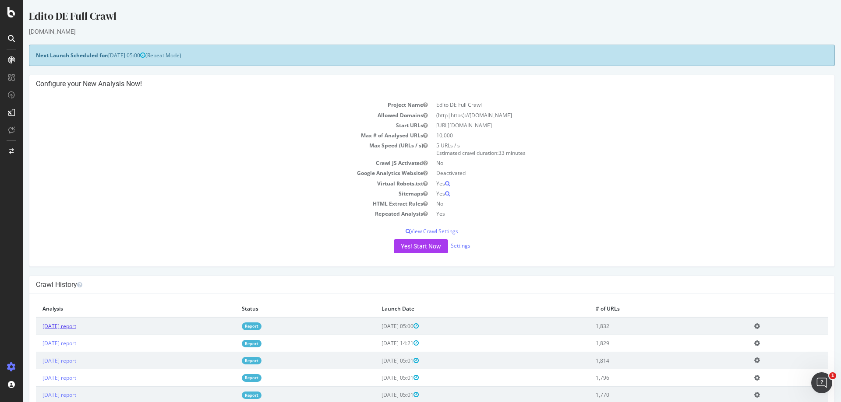
click at [76, 328] on link "2025 Sep. 21st report" at bounding box center [59, 326] width 34 height 7
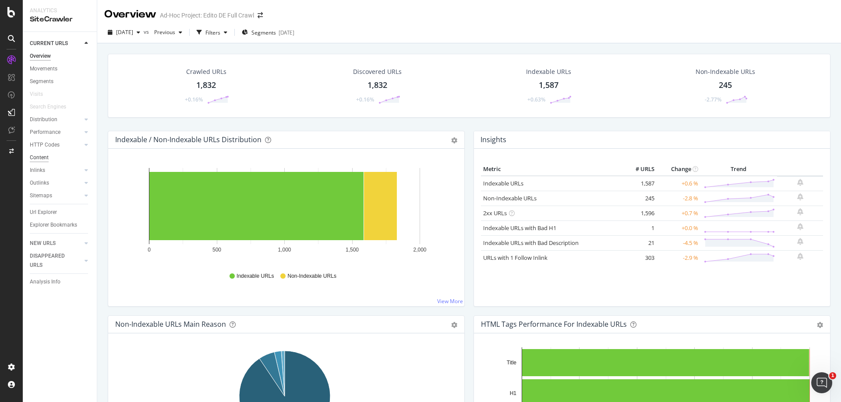
click at [44, 158] on div "Content" at bounding box center [39, 157] width 19 height 9
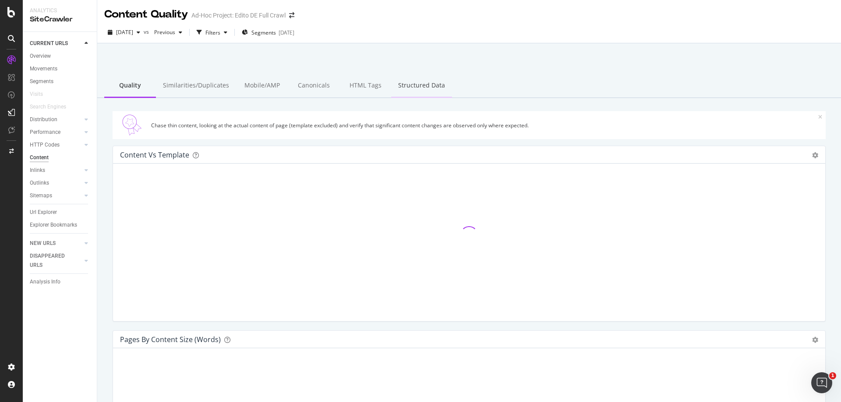
click at [407, 89] on div "Structured Data" at bounding box center [421, 86] width 61 height 24
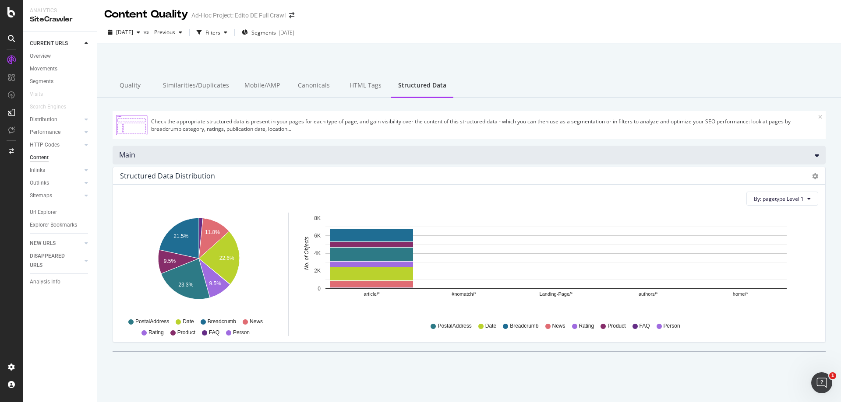
click at [411, 154] on div "Main" at bounding box center [469, 155] width 713 height 19
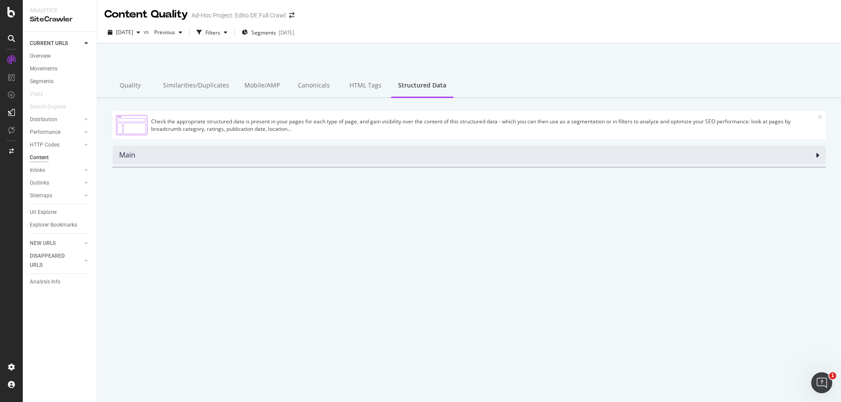
click at [411, 154] on div "Main" at bounding box center [469, 155] width 713 height 19
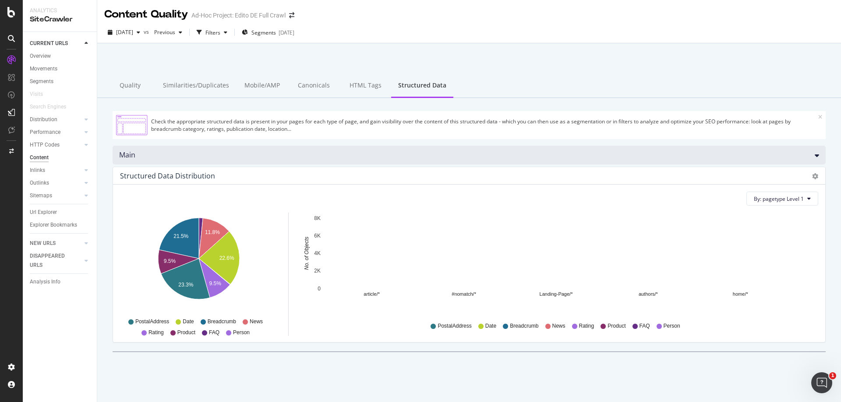
scroll to position [1, 0]
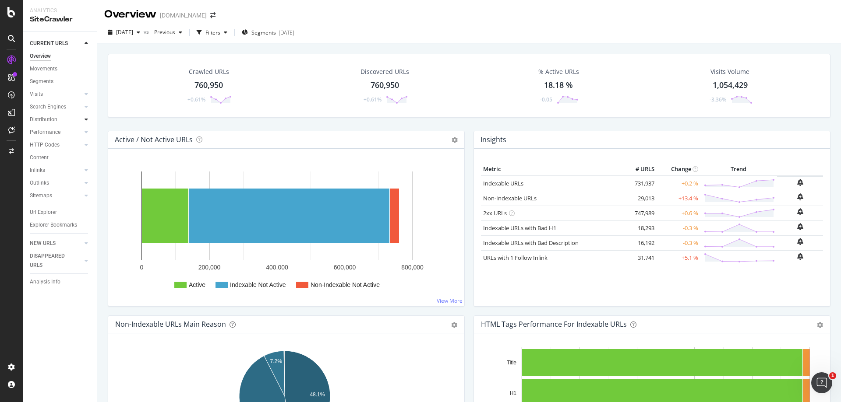
click at [87, 120] on icon at bounding box center [86, 119] width 4 height 5
click at [50, 143] on div "Segments" at bounding box center [46, 145] width 24 height 9
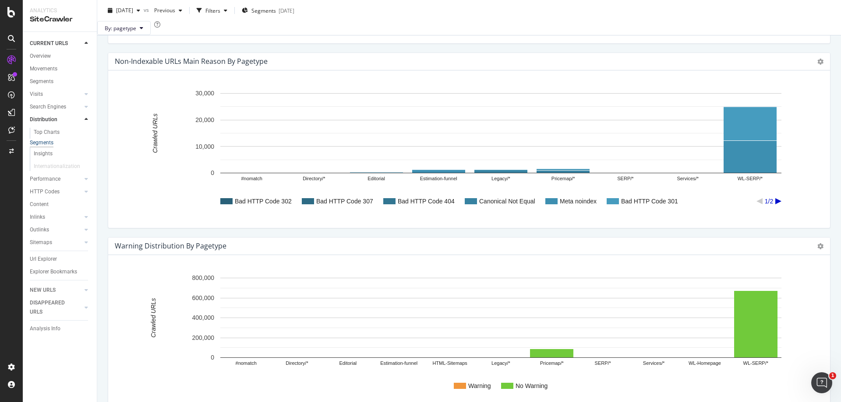
scroll to position [372, 0]
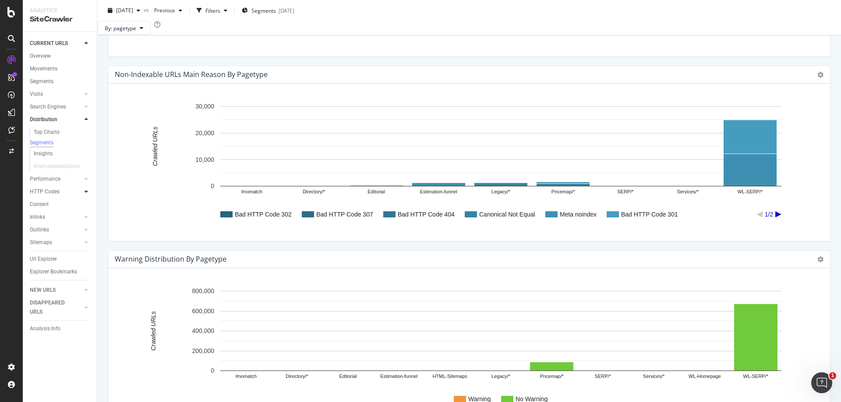
click at [84, 194] on icon at bounding box center [86, 191] width 4 height 5
click at [47, 197] on div "Content" at bounding box center [39, 195] width 19 height 9
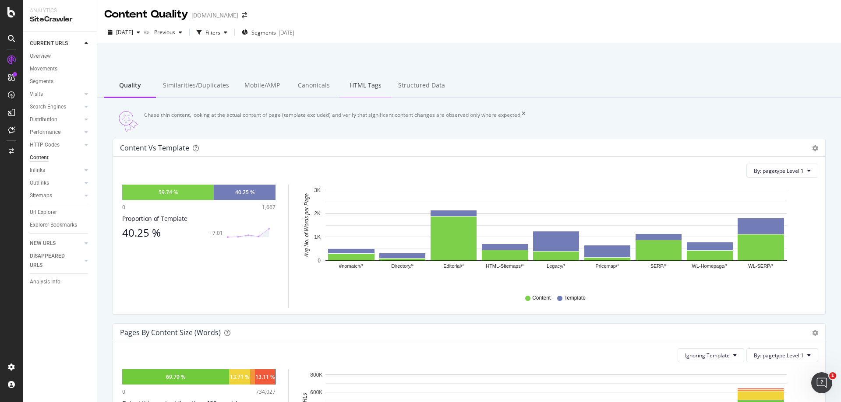
click at [355, 92] on div "HTML Tags" at bounding box center [365, 86] width 52 height 24
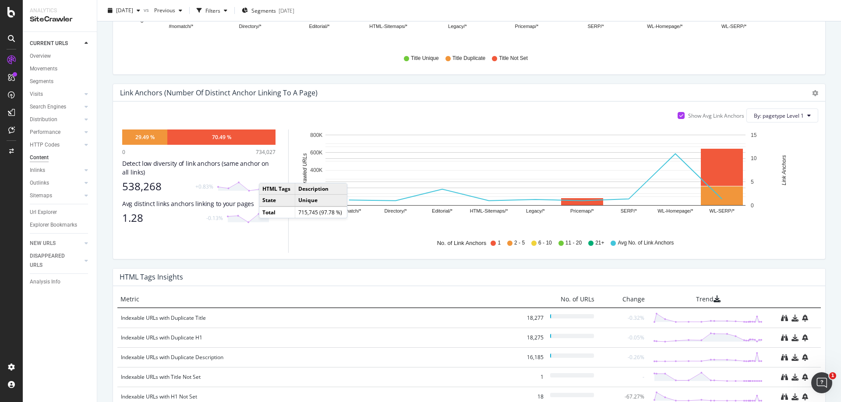
scroll to position [520, 0]
